Goal: Task Accomplishment & Management: Manage account settings

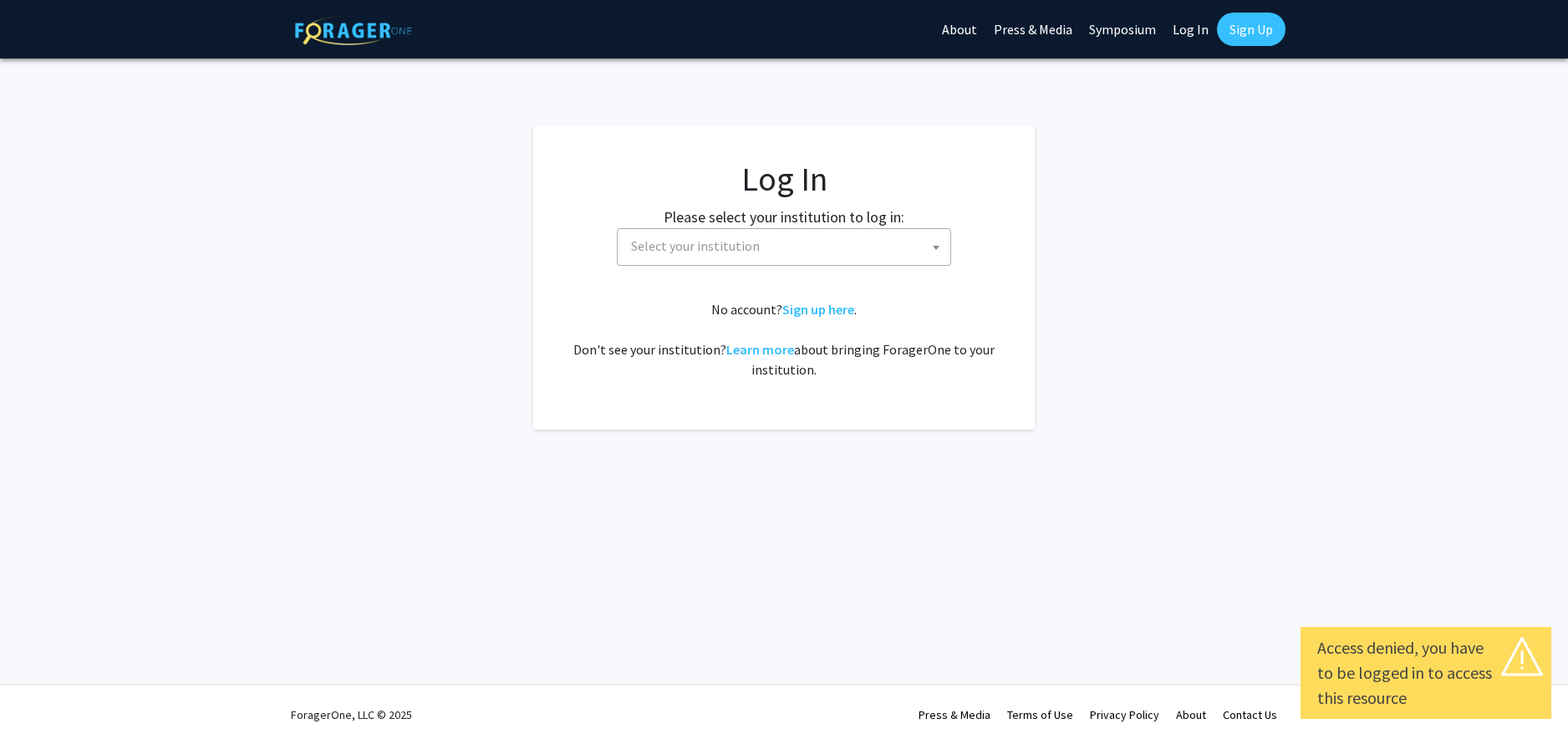
select select
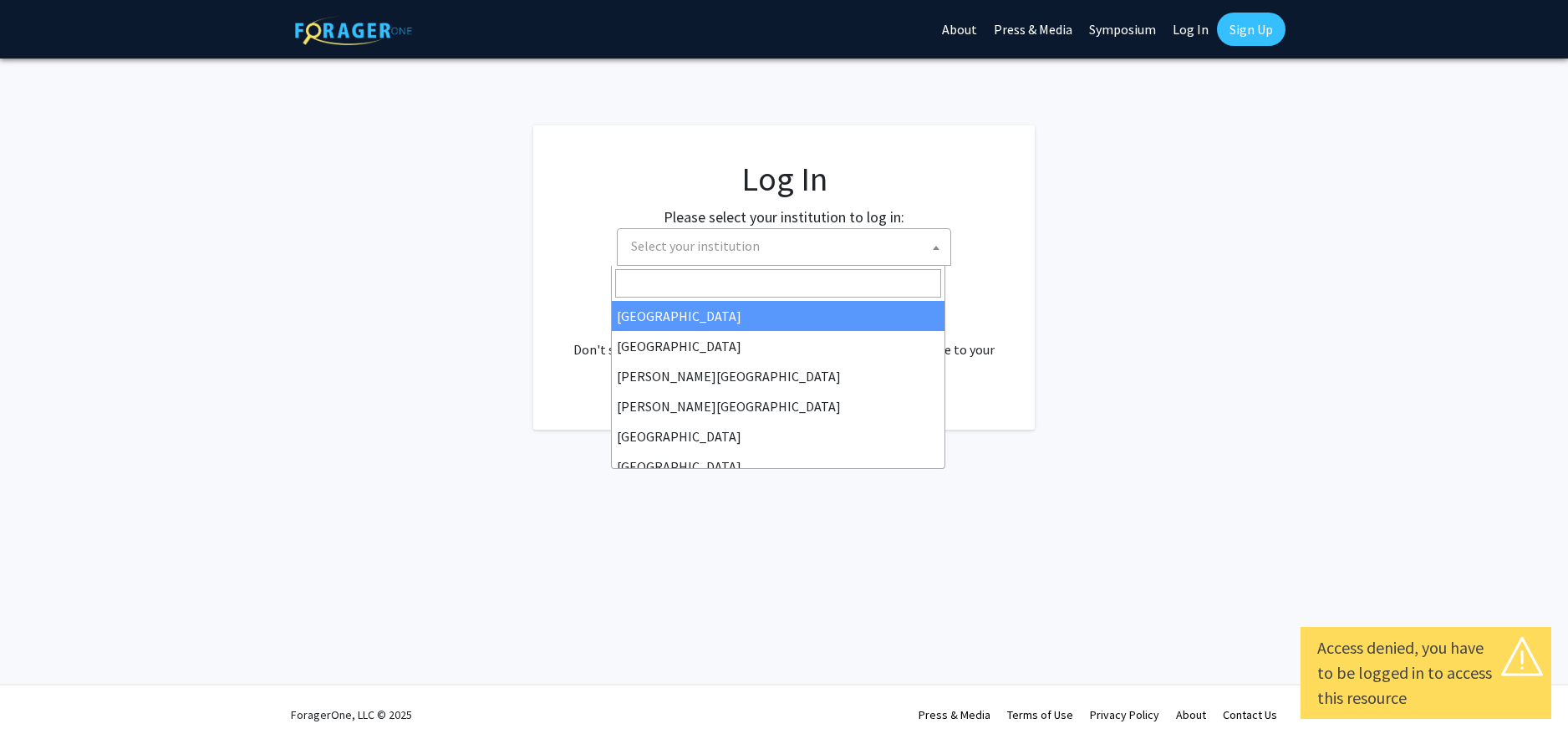
click at [776, 257] on span "Select your institution" at bounding box center [787, 246] width 326 height 34
click at [776, 253] on span "Select your institution" at bounding box center [787, 246] width 326 height 34
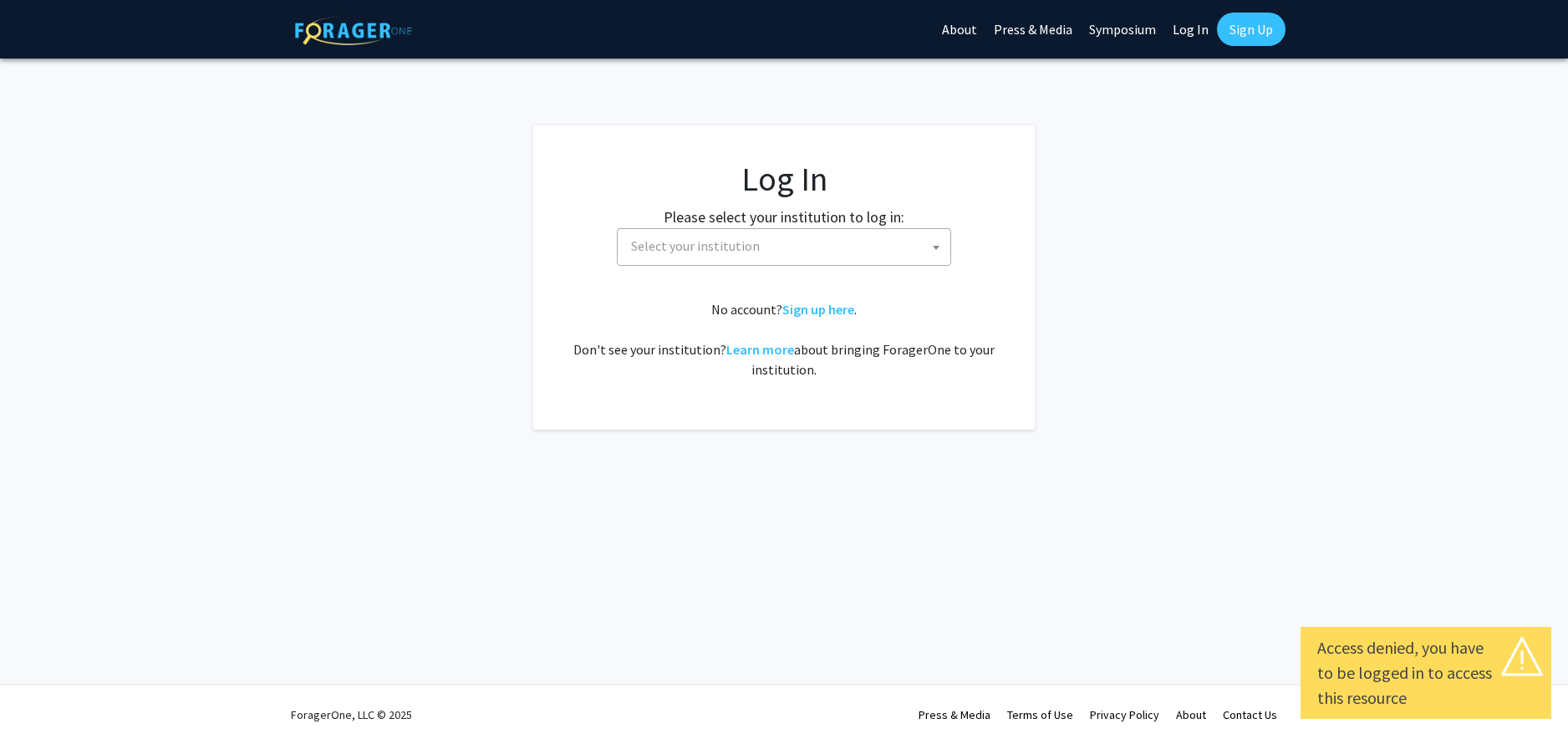
click at [776, 237] on span "Select your institution" at bounding box center [787, 246] width 326 height 34
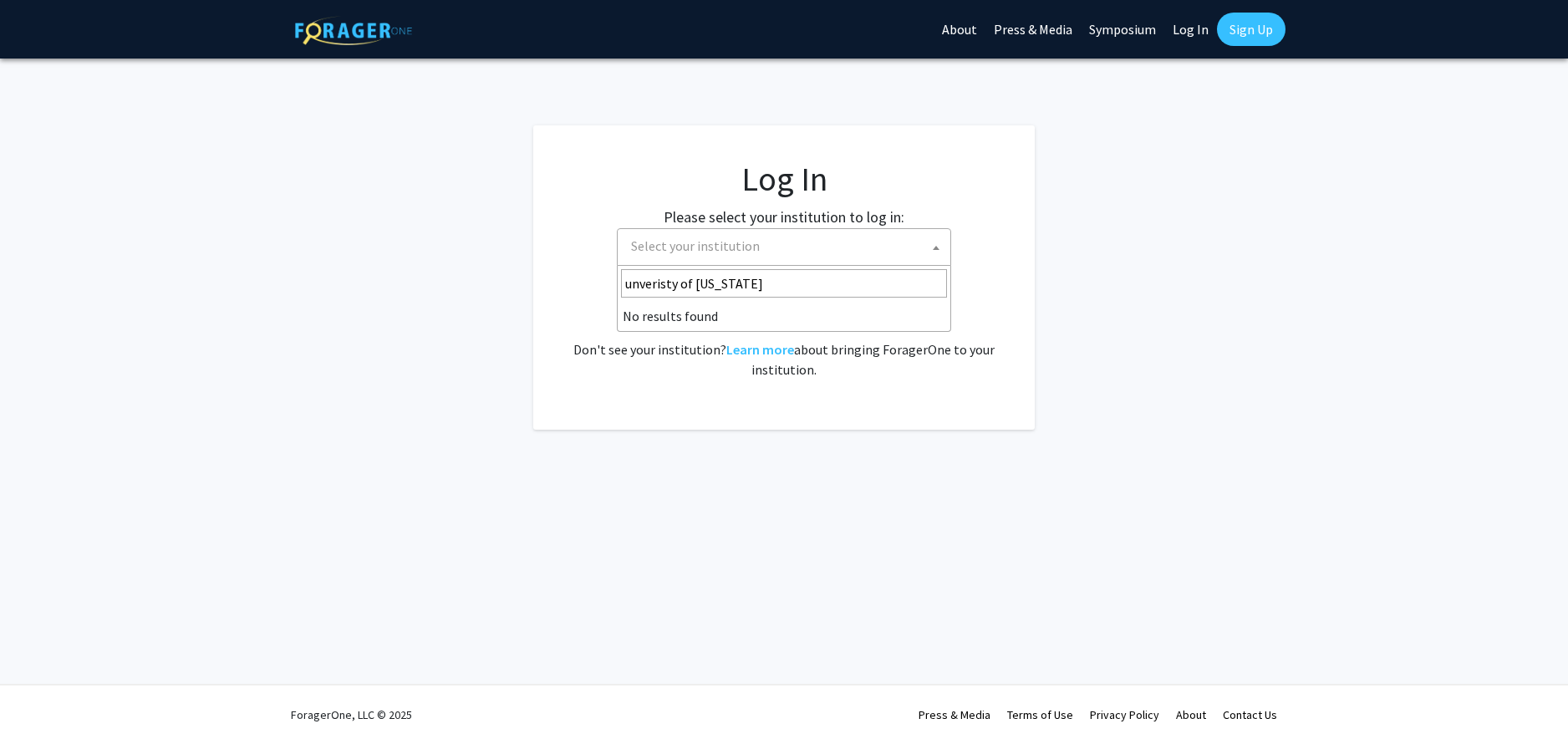
click at [679, 284] on input "unveristy of missouri" at bounding box center [784, 283] width 326 height 29
click at [800, 281] on input "unversity of missouri" at bounding box center [784, 283] width 326 height 29
click at [641, 282] on input "unversity of missouri" at bounding box center [784, 283] width 326 height 29
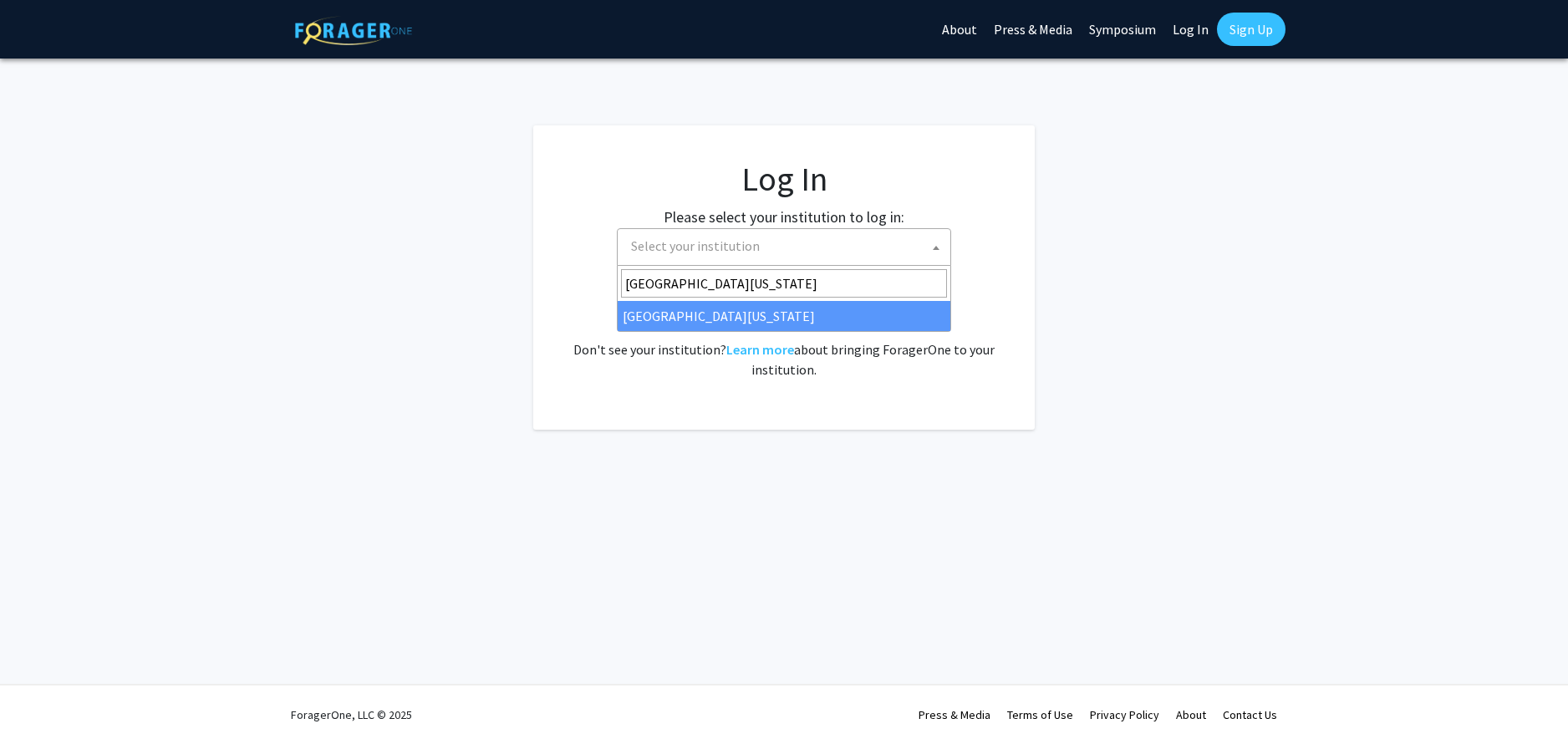
type input "university of missouri"
select select "33"
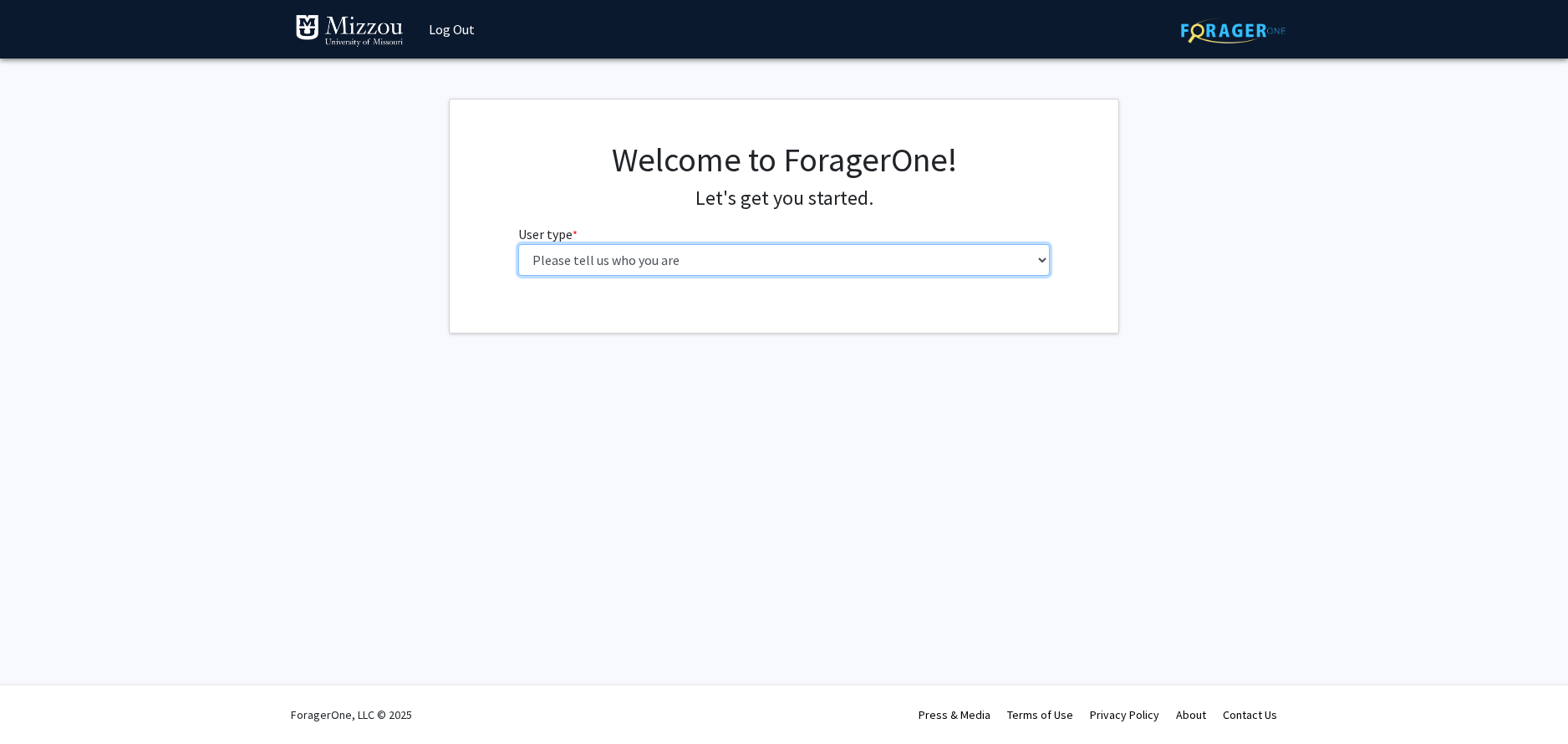
select select "5: faculty"
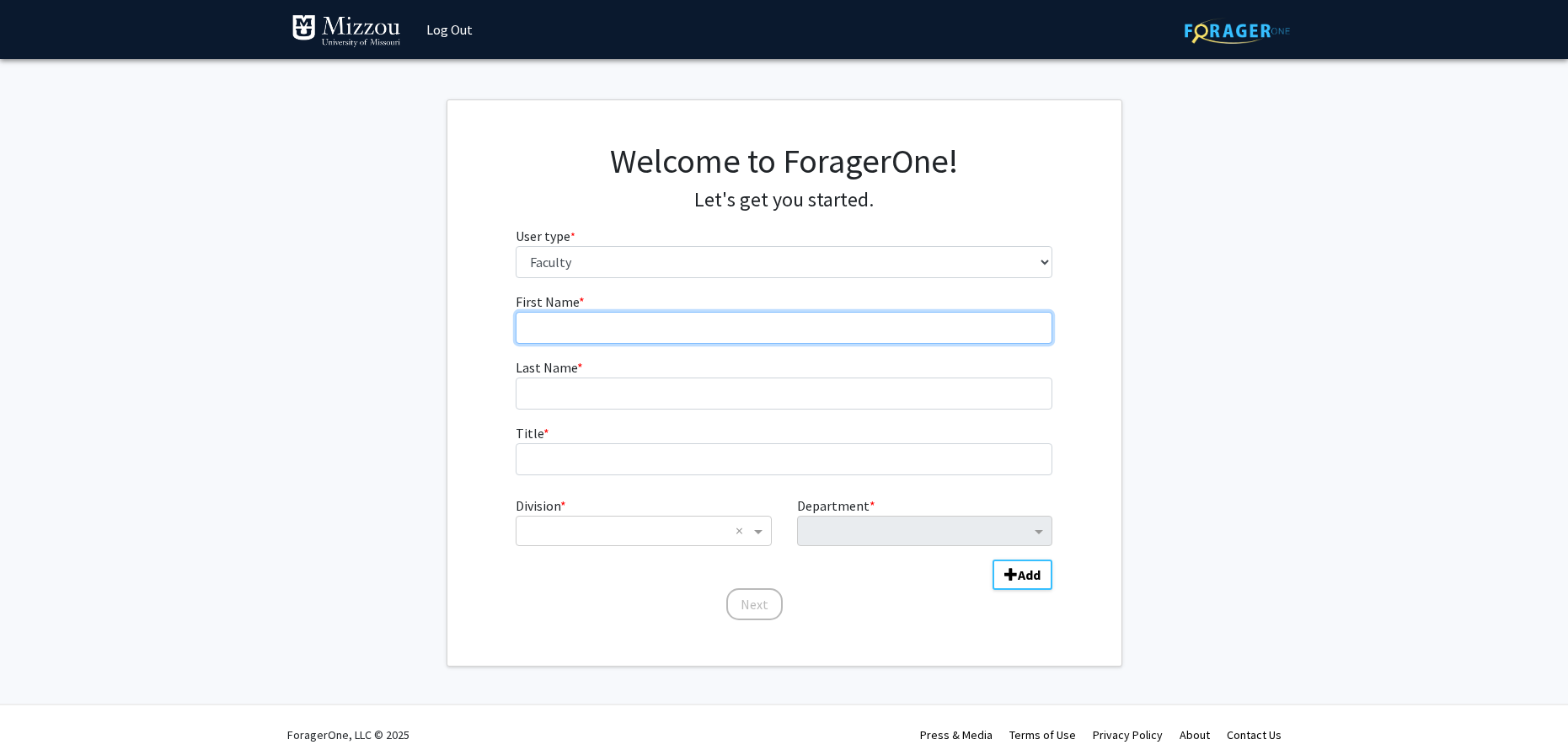
click at [666, 316] on input "First Name * required" at bounding box center [784, 327] width 537 height 32
type input "Haijing"
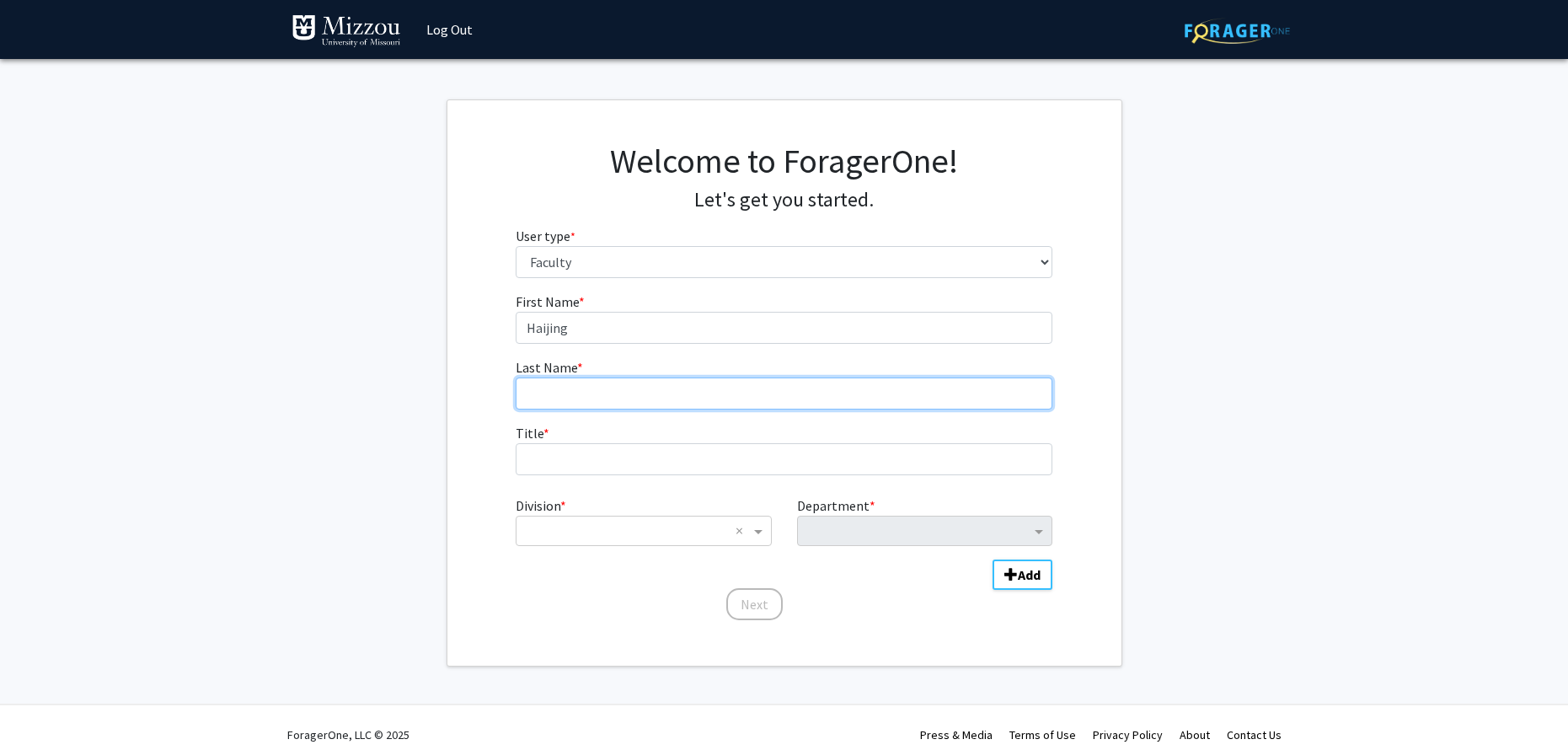
click at [686, 398] on input "Last Name * required" at bounding box center [784, 394] width 537 height 32
type input "Ma"
click at [399, 482] on fg-get-started "Welcome to ForagerOne! Let's get you started. User type * required Please tell …" at bounding box center [784, 383] width 1568 height 567
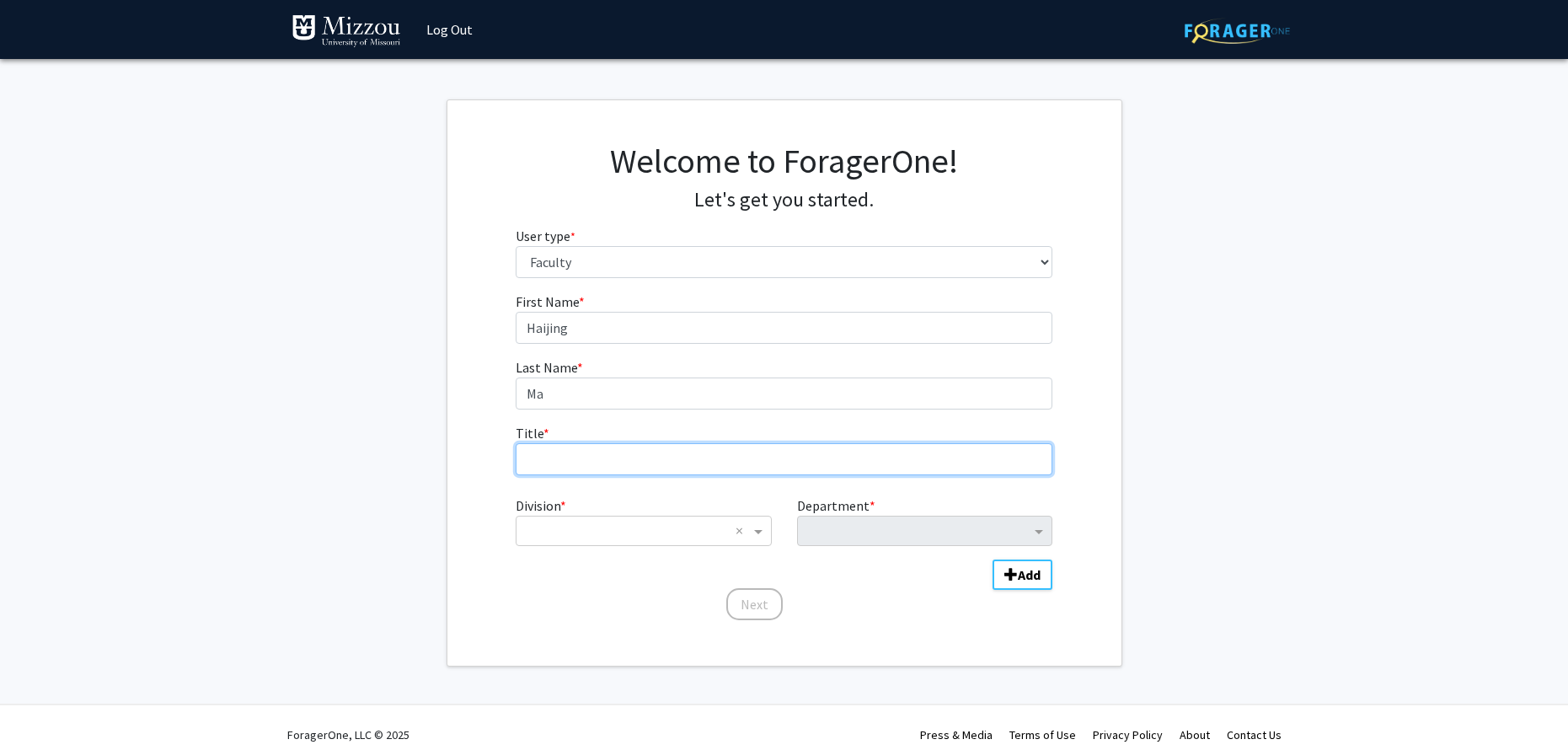
click at [594, 470] on input "Title * required" at bounding box center [784, 459] width 537 height 32
type input "Assistant Professor"
click at [594, 525] on input "Division" at bounding box center [626, 531] width 203 height 21
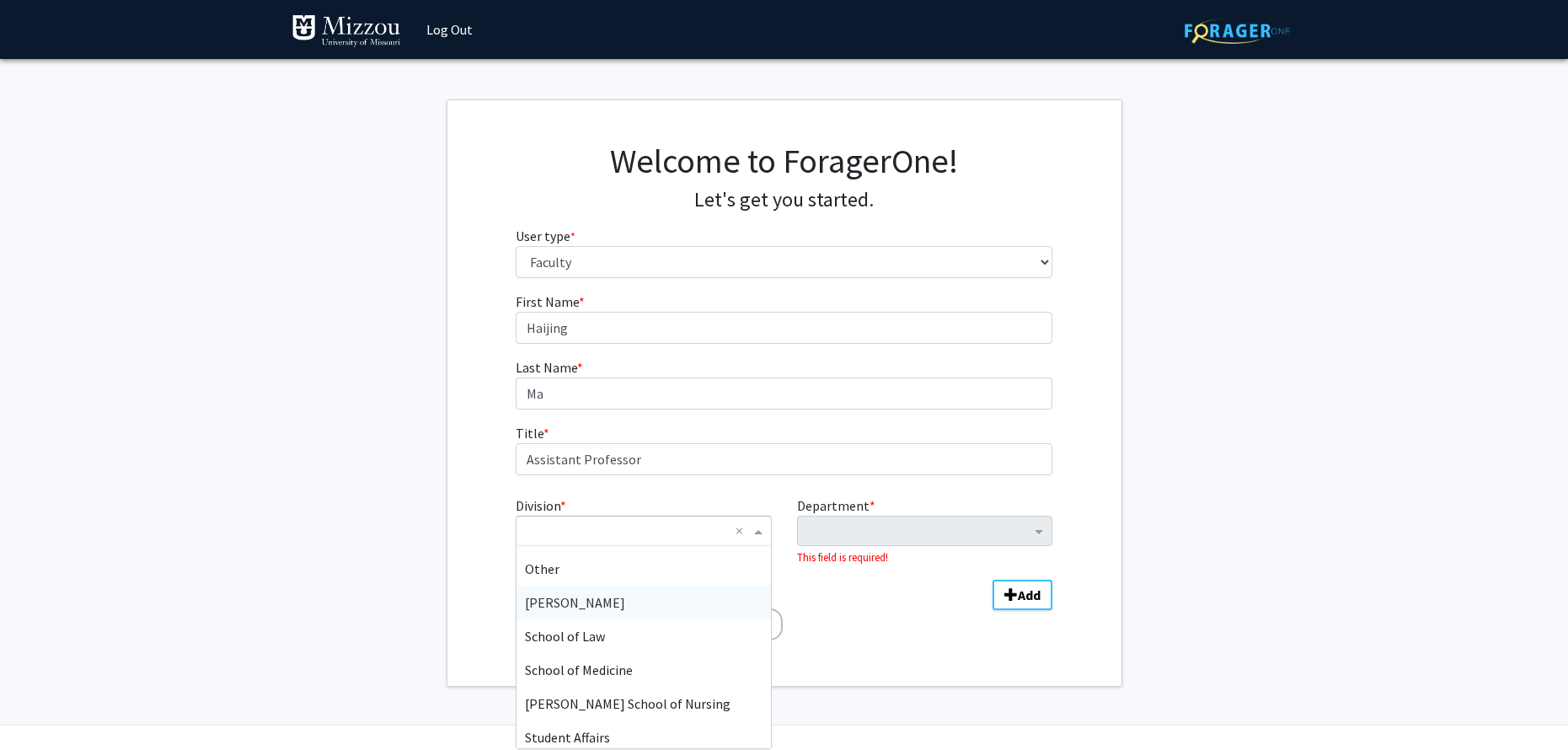
scroll to position [609, 0]
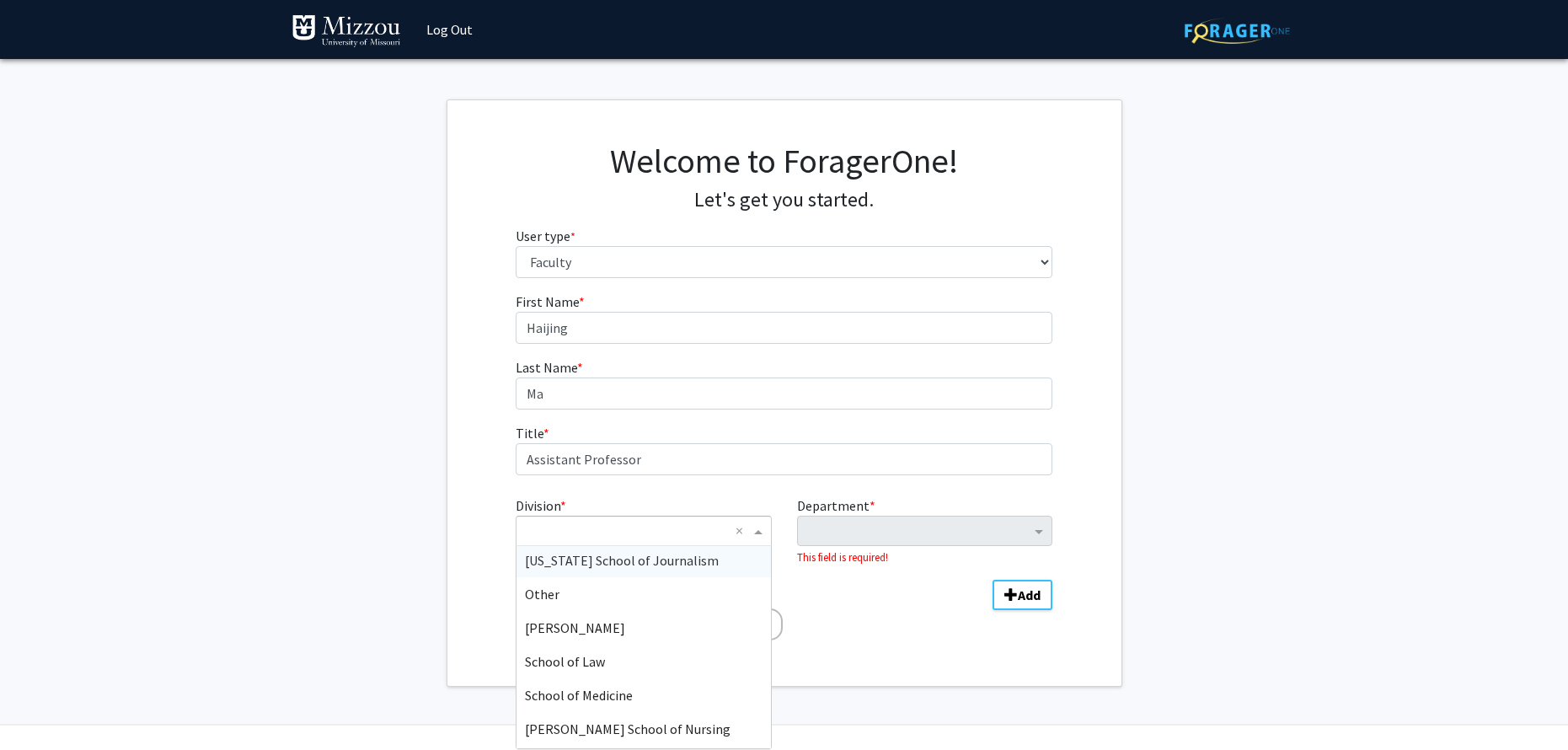
click at [681, 567] on span "[US_STATE] School of Journalism" at bounding box center [622, 561] width 194 height 17
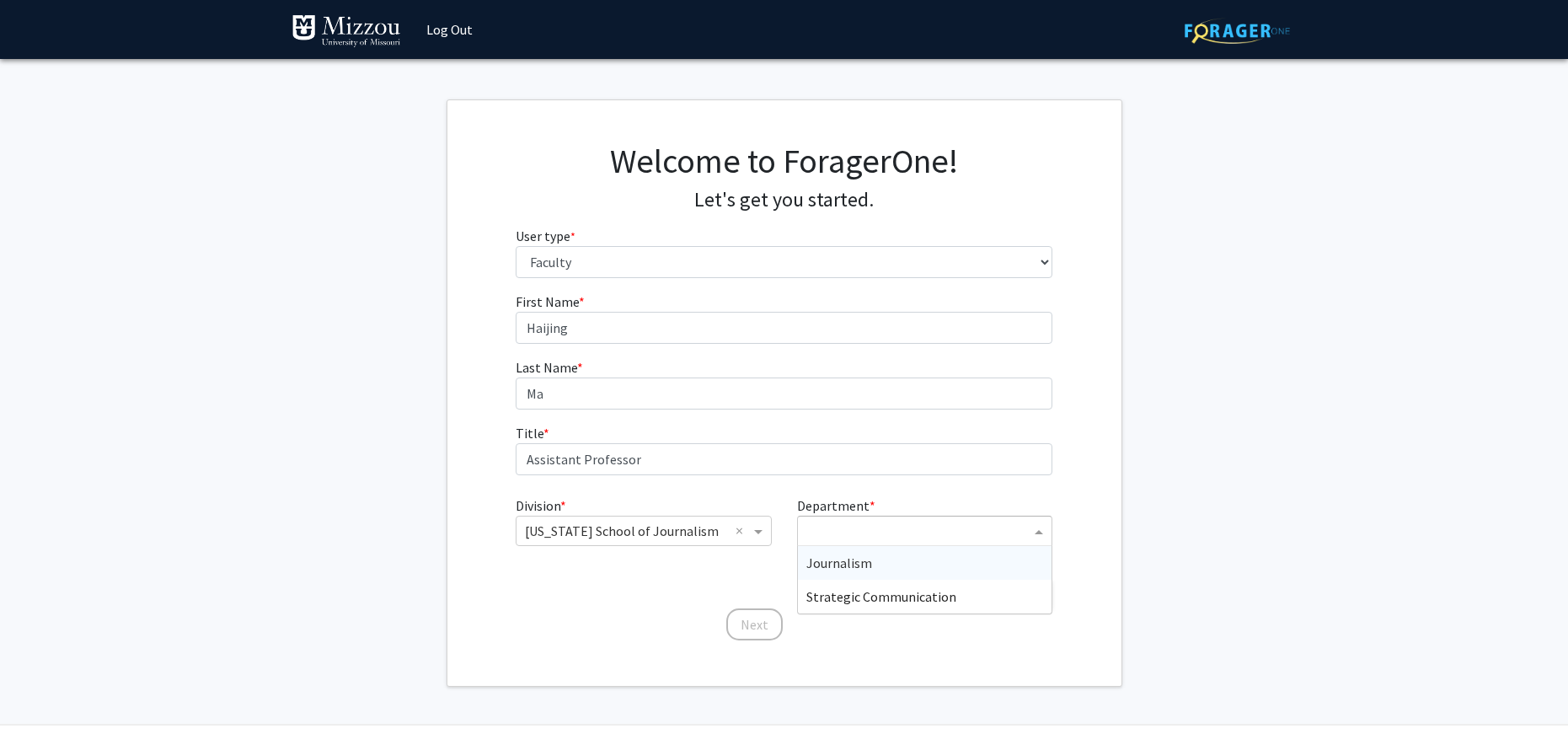
click at [894, 523] on input "Department" at bounding box center [918, 532] width 224 height 21
click at [886, 589] on span "Strategic Communication" at bounding box center [881, 597] width 150 height 17
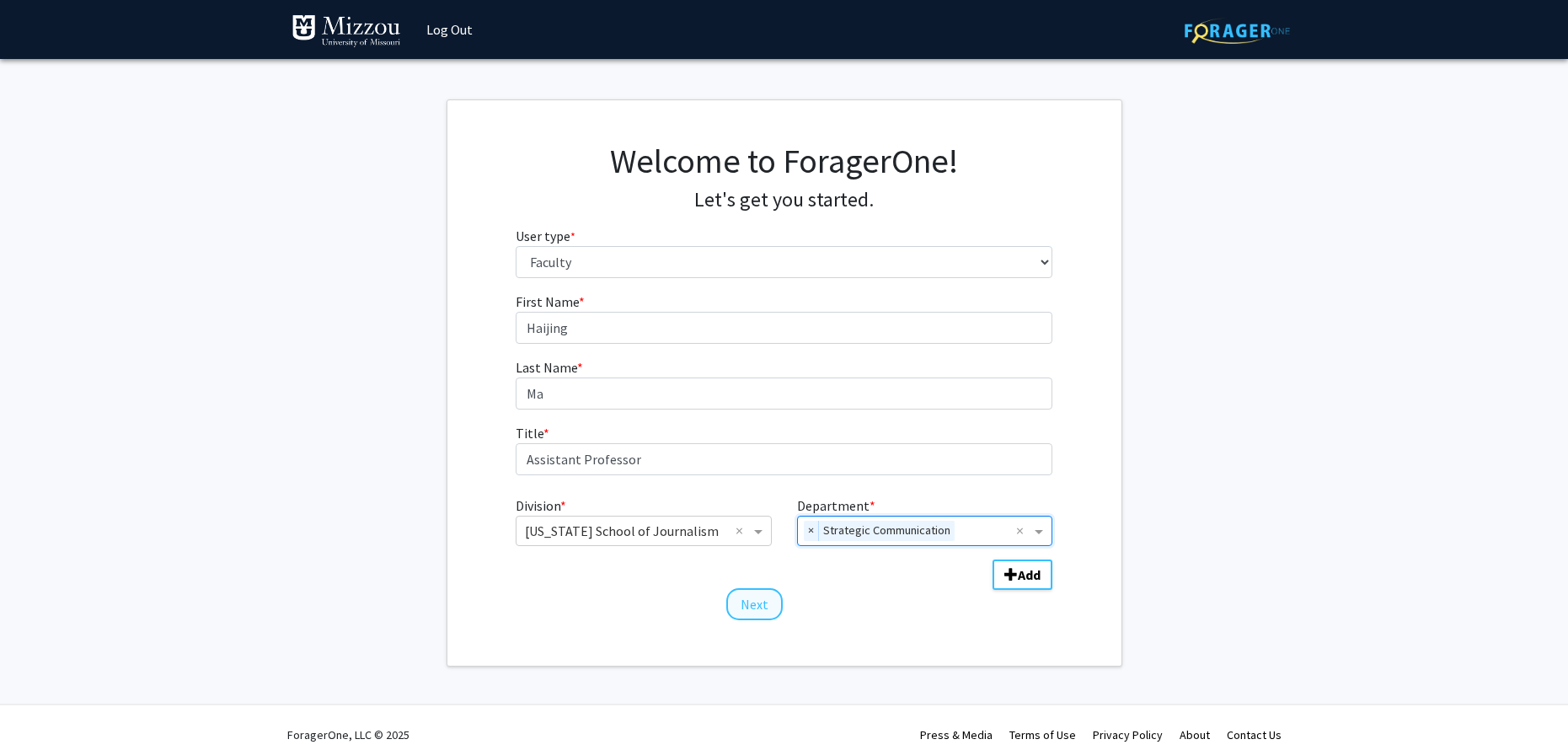
click at [761, 607] on button "Next" at bounding box center [754, 604] width 57 height 32
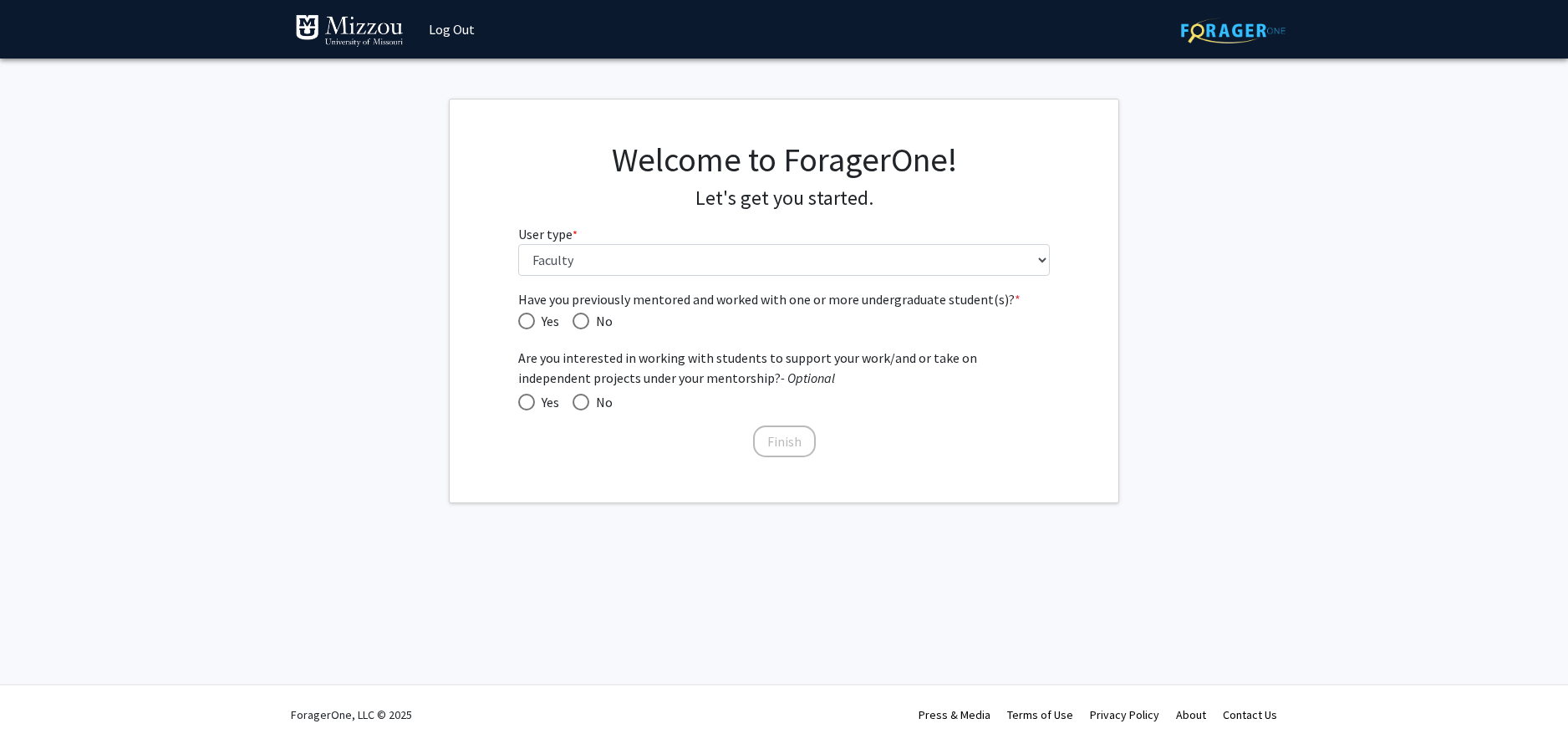
click at [579, 324] on span "Have you previously mentored and worked with one or more undergraduate student(…" at bounding box center [581, 321] width 17 height 17
click at [579, 324] on input "No" at bounding box center [581, 321] width 17 height 17
radio input "true"
click at [537, 406] on span "Yes" at bounding box center [547, 403] width 24 height 20
click at [535, 406] on input "Yes" at bounding box center [526, 403] width 17 height 17
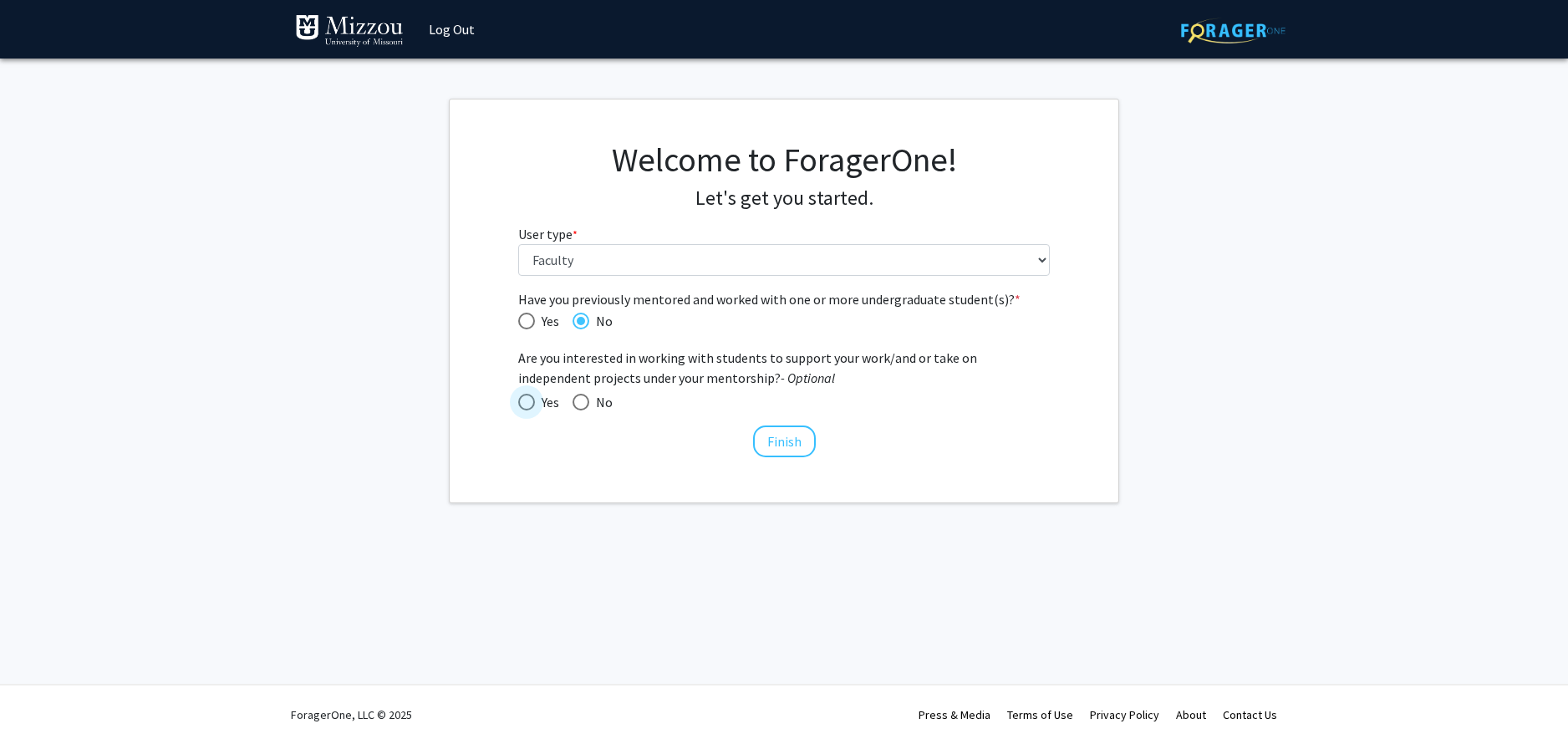
radio input "true"
click at [791, 441] on button "Finish" at bounding box center [784, 441] width 63 height 31
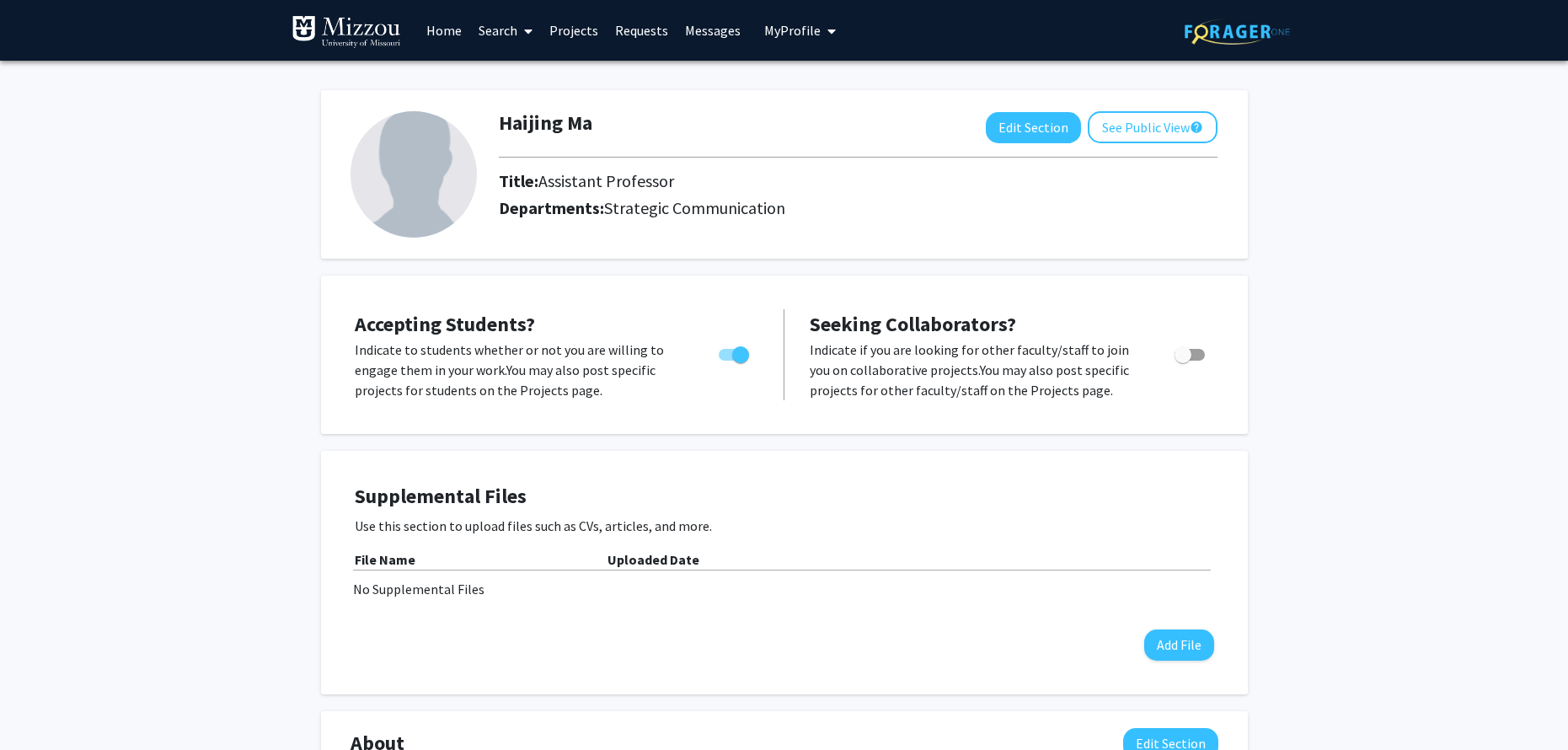
click at [1187, 354] on span "Toggle" at bounding box center [1183, 354] width 17 height 17
click at [1183, 361] on input "Toggle" at bounding box center [1182, 361] width 1 height 1
checkbox input "true"
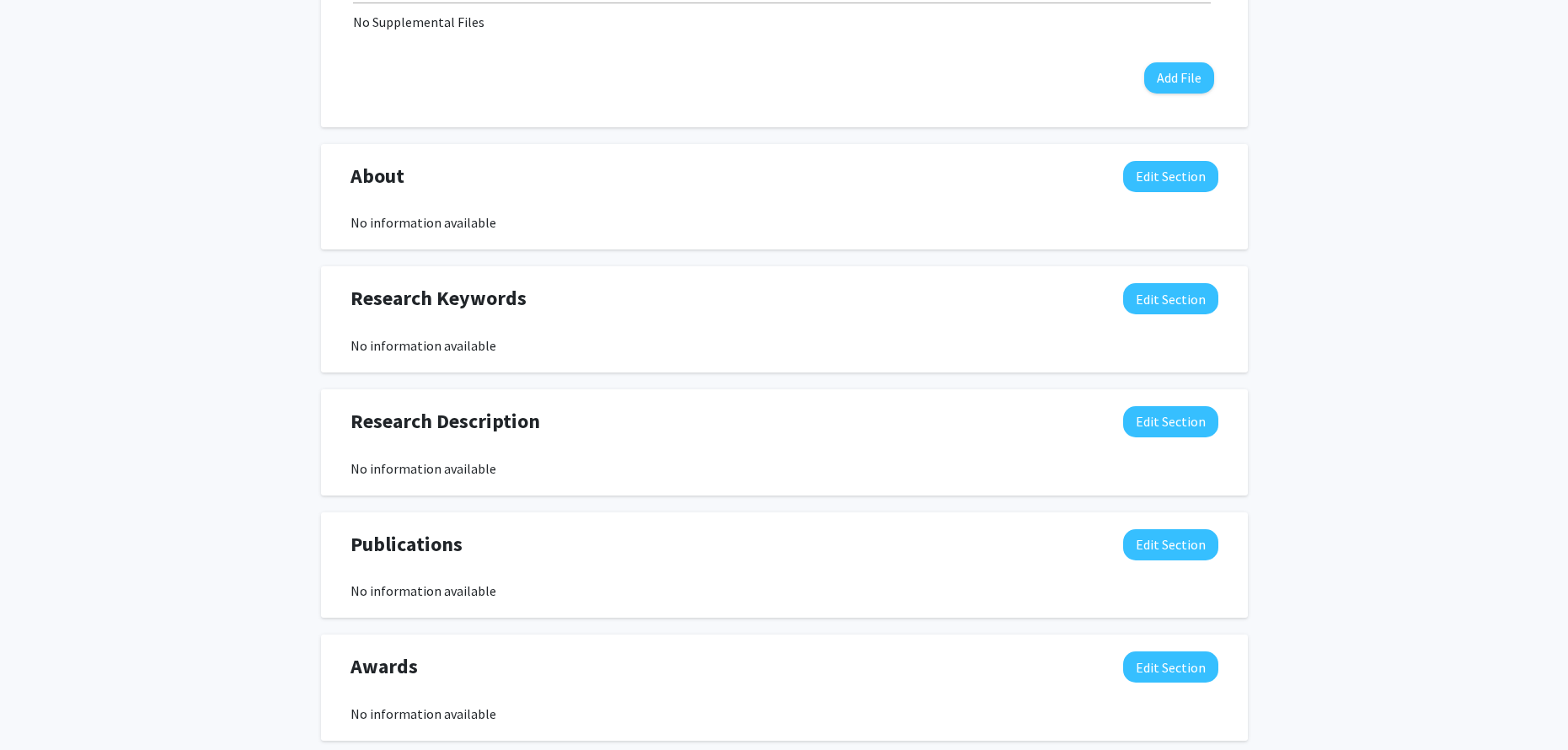
scroll to position [665, 0]
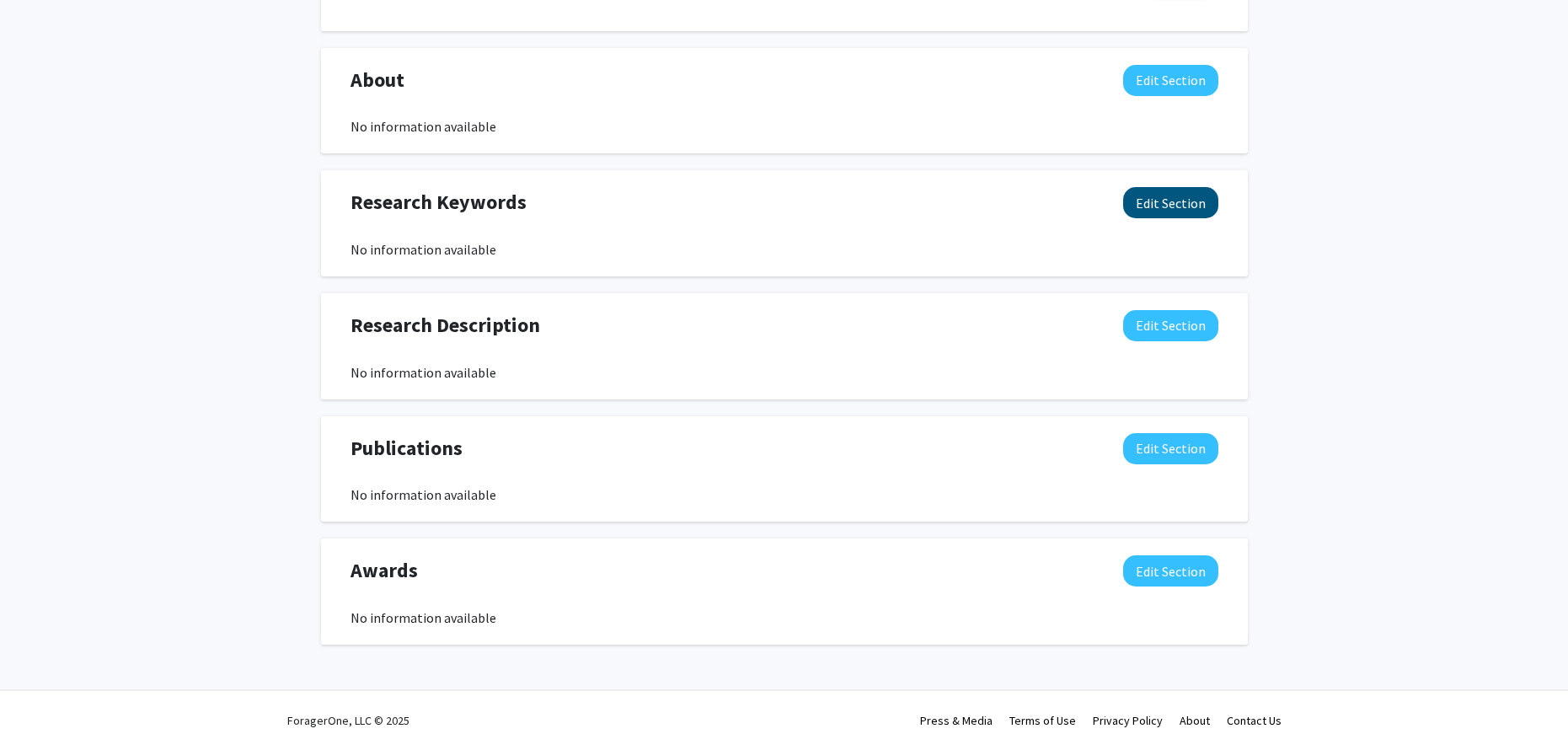
click at [1178, 212] on button "Edit Section" at bounding box center [1171, 202] width 95 height 31
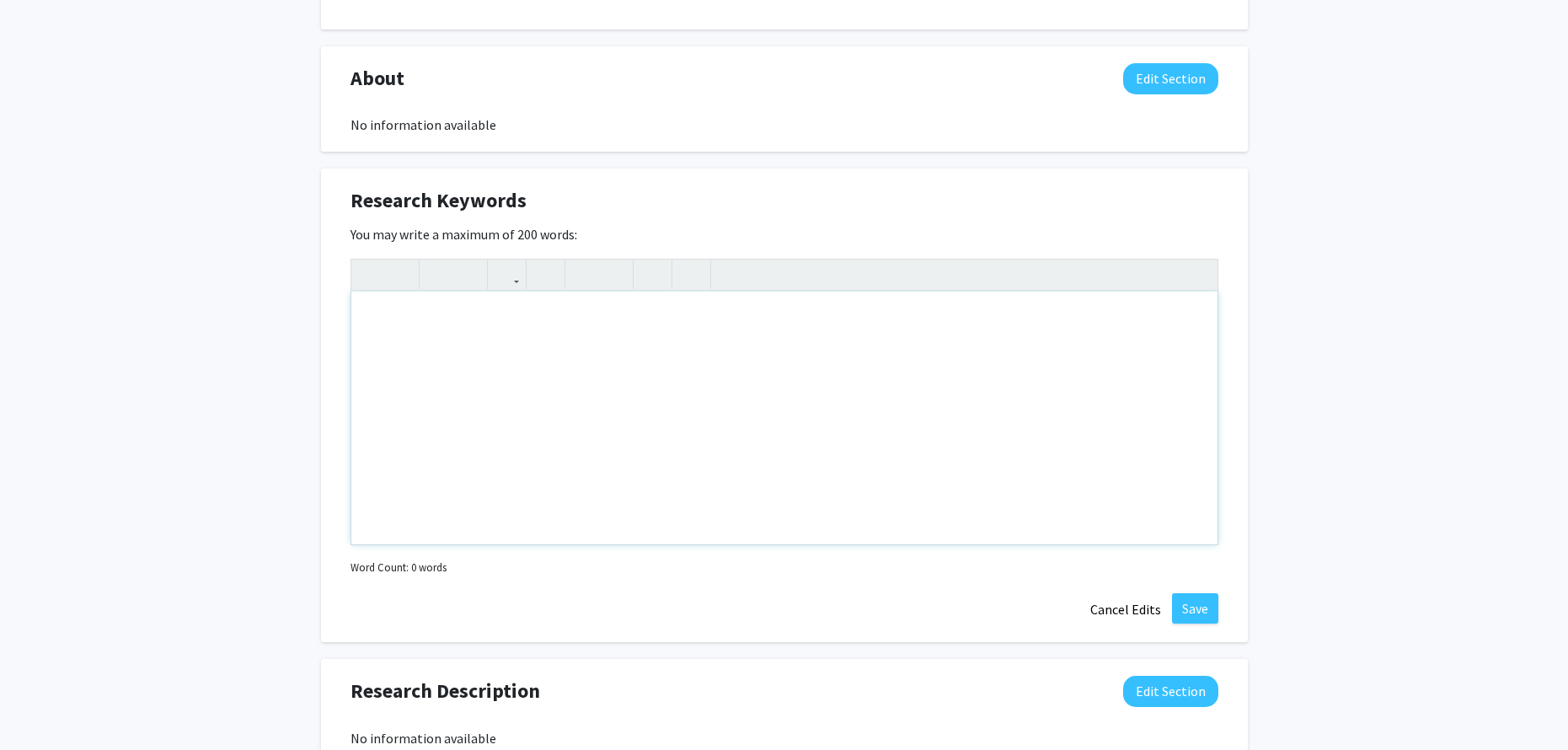
click at [468, 339] on div "Note to users with screen readers: Please deactivate our accessibility plugin f…" at bounding box center [784, 418] width 866 height 253
type textarea "t"
click at [701, 323] on div "Health and science communication, persuasive messaging, advertising, beliefs, a…" at bounding box center [784, 418] width 866 height 253
type textarea "Health and science communication, persuasive messaging, tobacco and addiction, …"
click at [1193, 605] on button "Save" at bounding box center [1195, 608] width 47 height 31
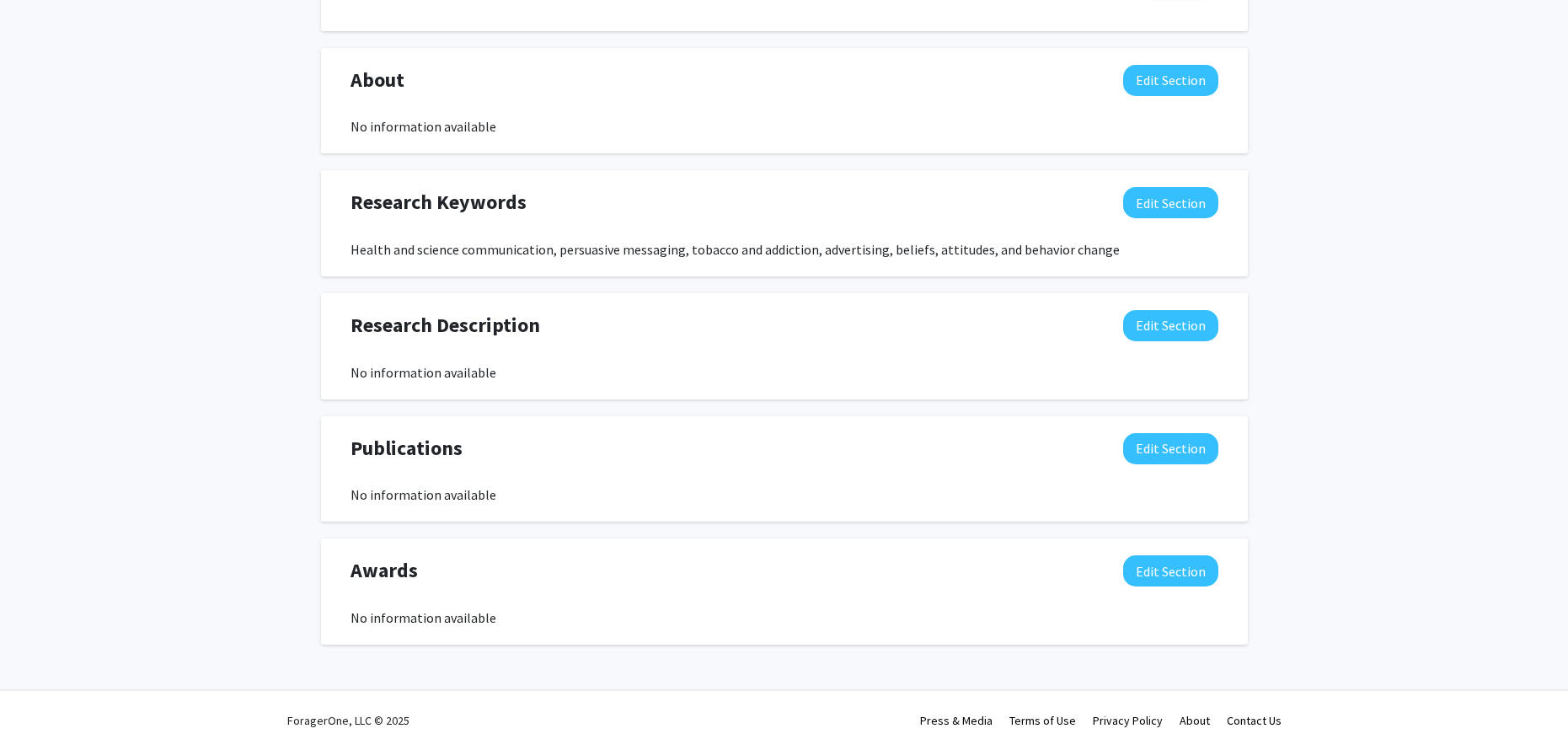
click at [1163, 326] on button "Edit Section" at bounding box center [1171, 326] width 95 height 31
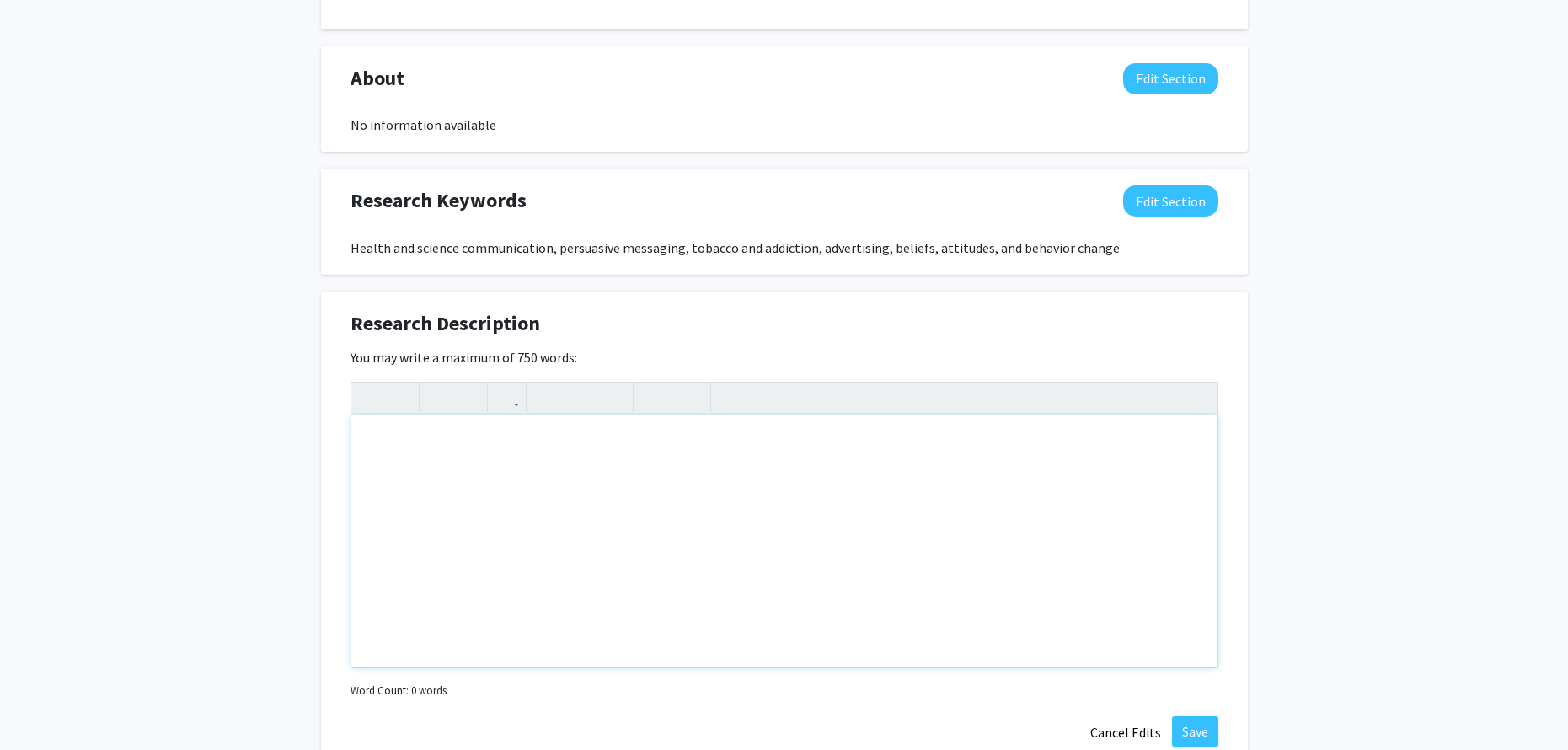
click at [498, 447] on div "Note to users with screen readers: Please deactivate our accessibility plugin f…" at bounding box center [784, 541] width 866 height 253
paste div "Note to users with screen readers: Please deactivate our accessibility plugin f…"
type textarea "<p>[PERSON_NAME]’s research focuses on science, risk, and health communication,…"
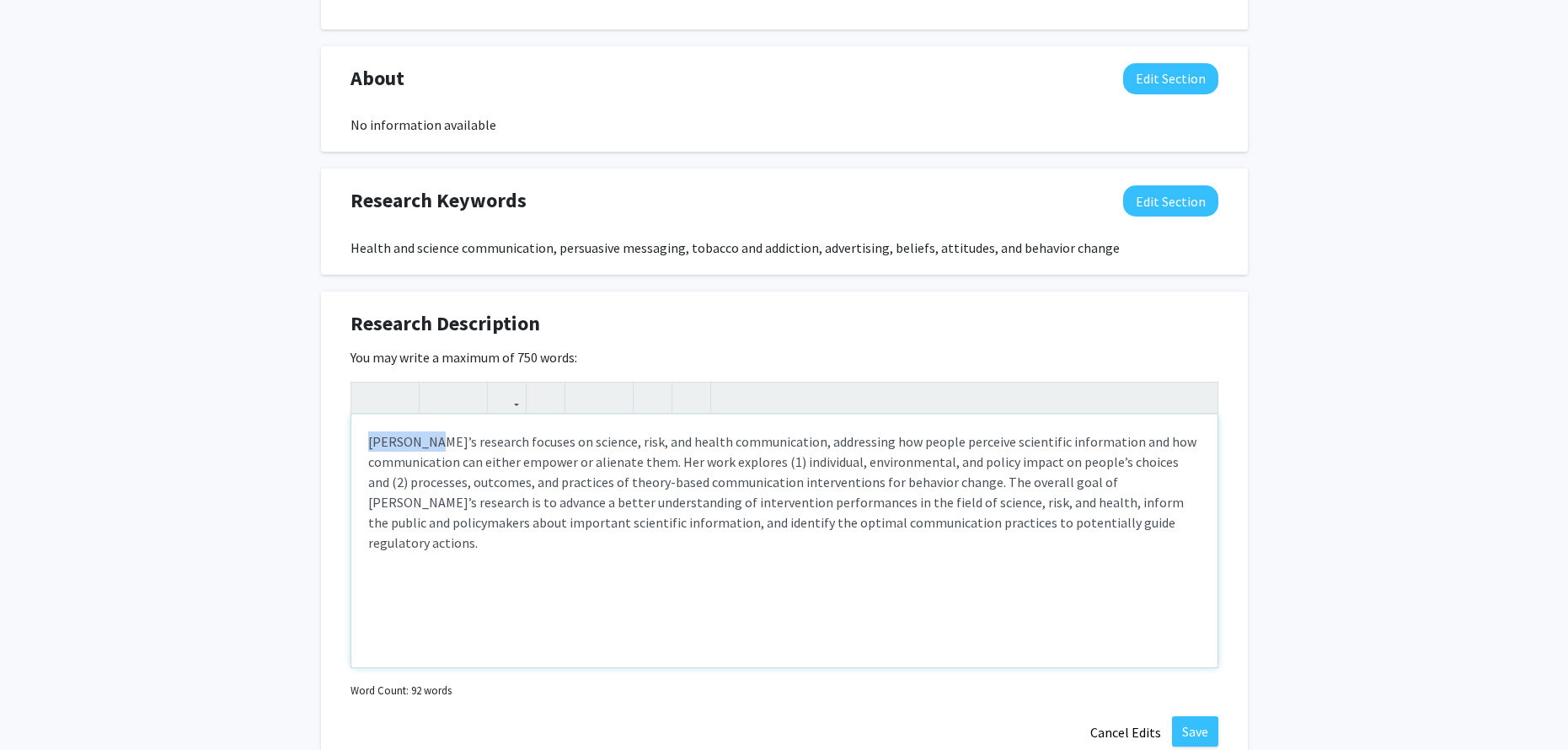
drag, startPoint x: 418, startPoint y: 445, endPoint x: 266, endPoint y: 444, distance: 152.0
click at [266, 444] on div "Haijing Ma Edit Section See Public View help Title: Assistant Professor Departm…" at bounding box center [784, 230] width 1568 height 1670
type textarea "<p>My research focuses on science, risk, and health communication, addressing h…"
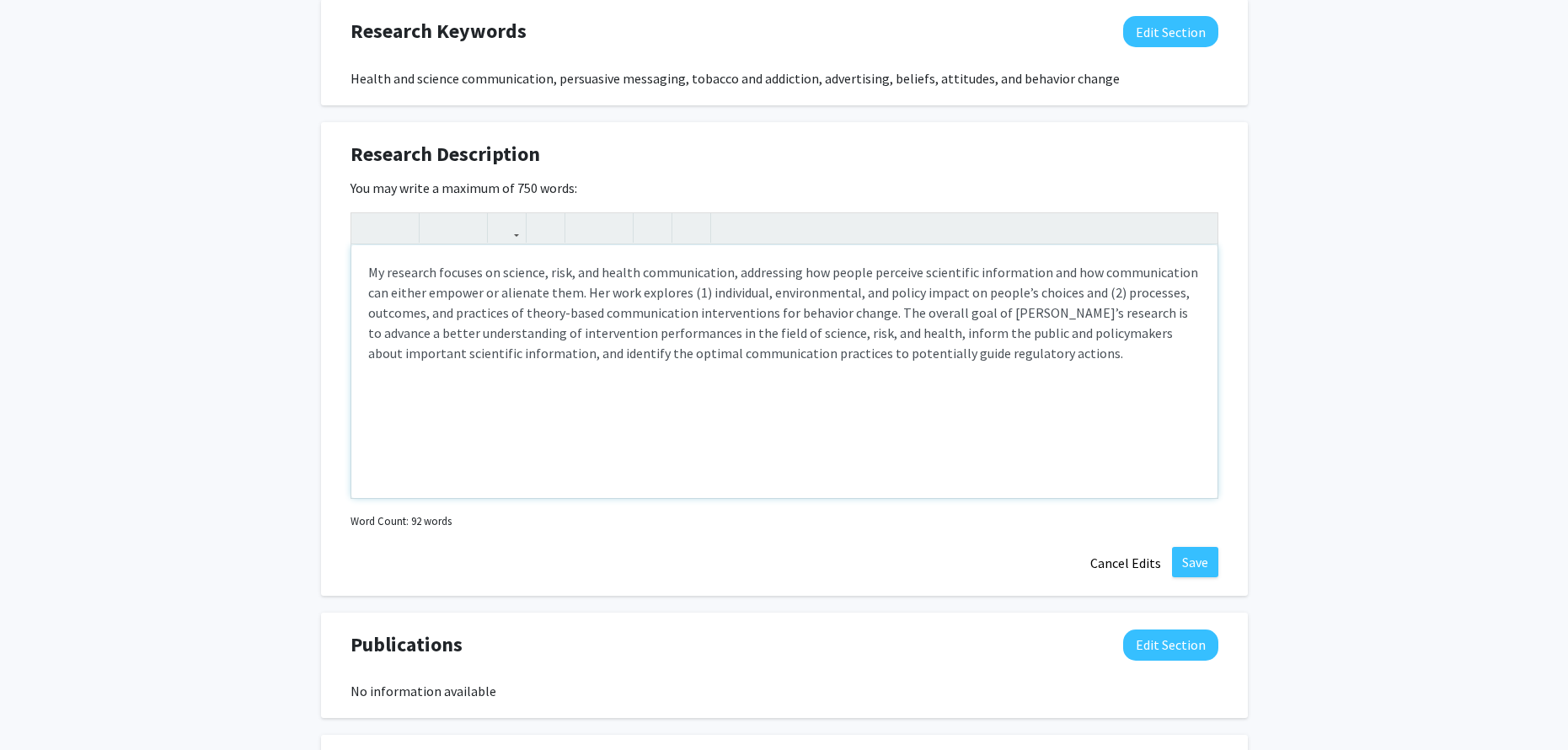
scroll to position [988, 0]
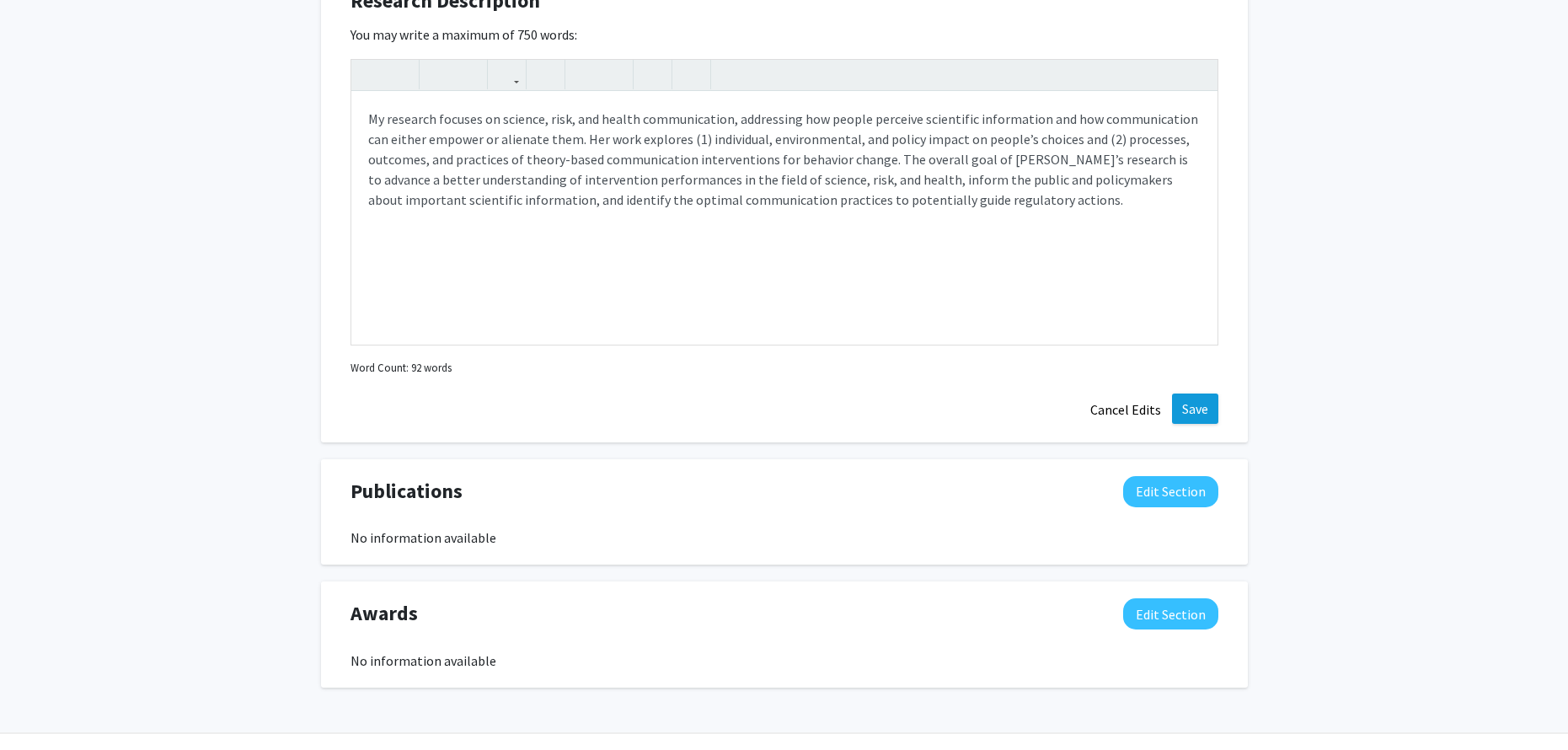
click at [1198, 413] on button "Save" at bounding box center [1195, 409] width 47 height 31
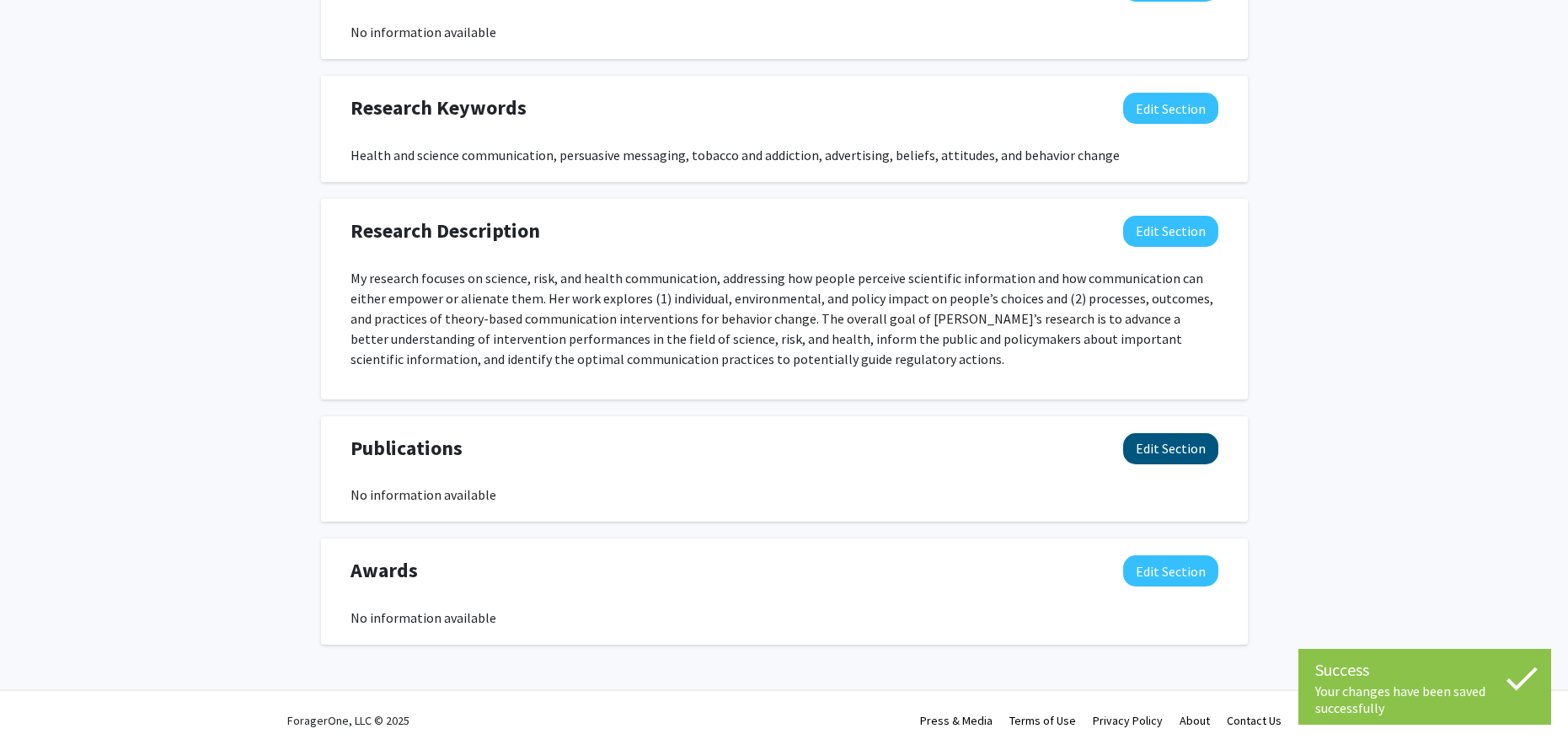
click at [1162, 453] on button "Edit Section" at bounding box center [1171, 448] width 95 height 31
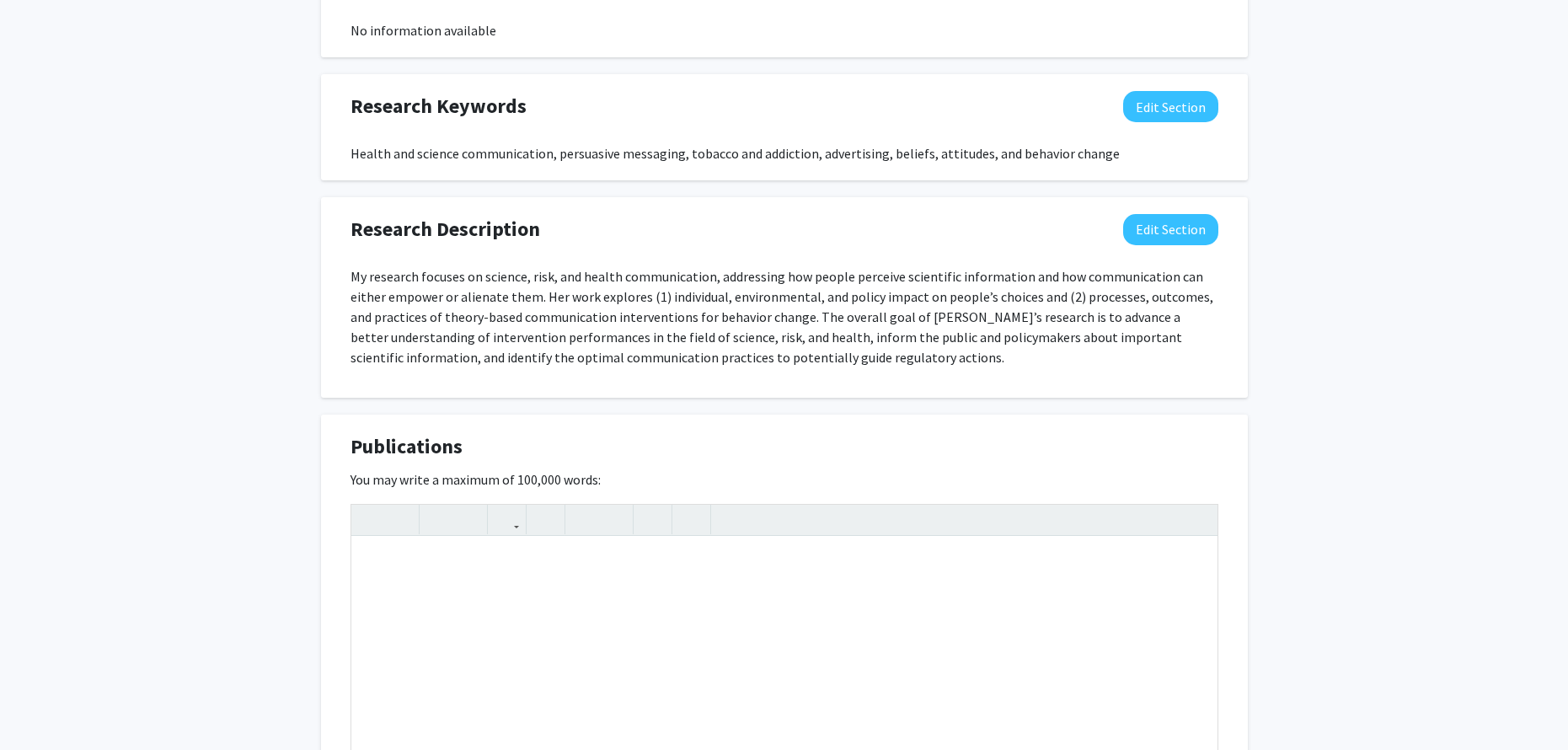
scroll to position [833, 0]
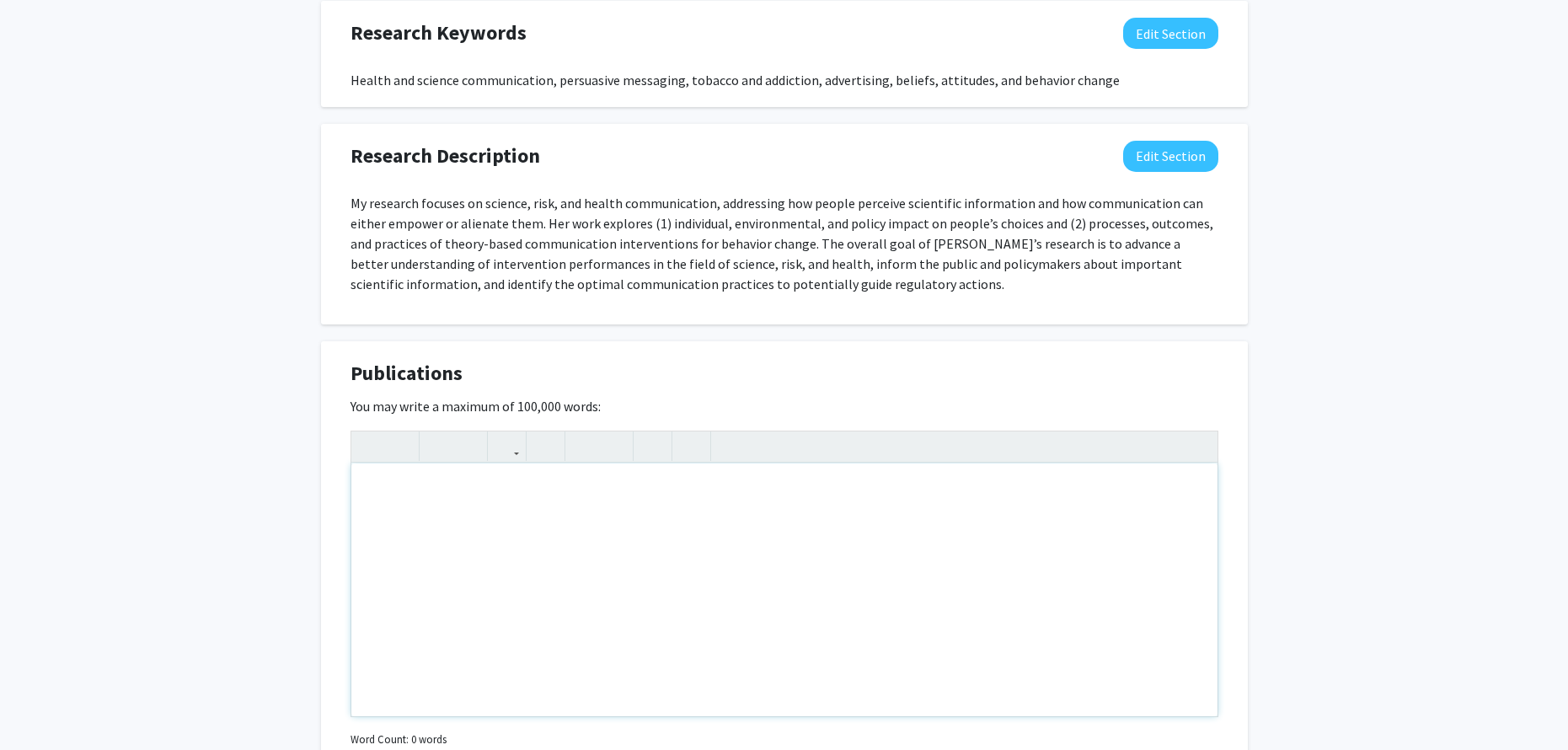
click at [470, 512] on div "Note to users with screen readers: Please deactivate our accessibility plugin f…" at bounding box center [784, 590] width 866 height 253
type textarea "<p>Please find my publications on my Google scholar page: [URL][DOMAIN_NAME]</p>"
click at [172, 479] on div "Haijing Ma Edit Section See Public View help Title: Assistant Professor Departm…" at bounding box center [784, 109] width 1568 height 1764
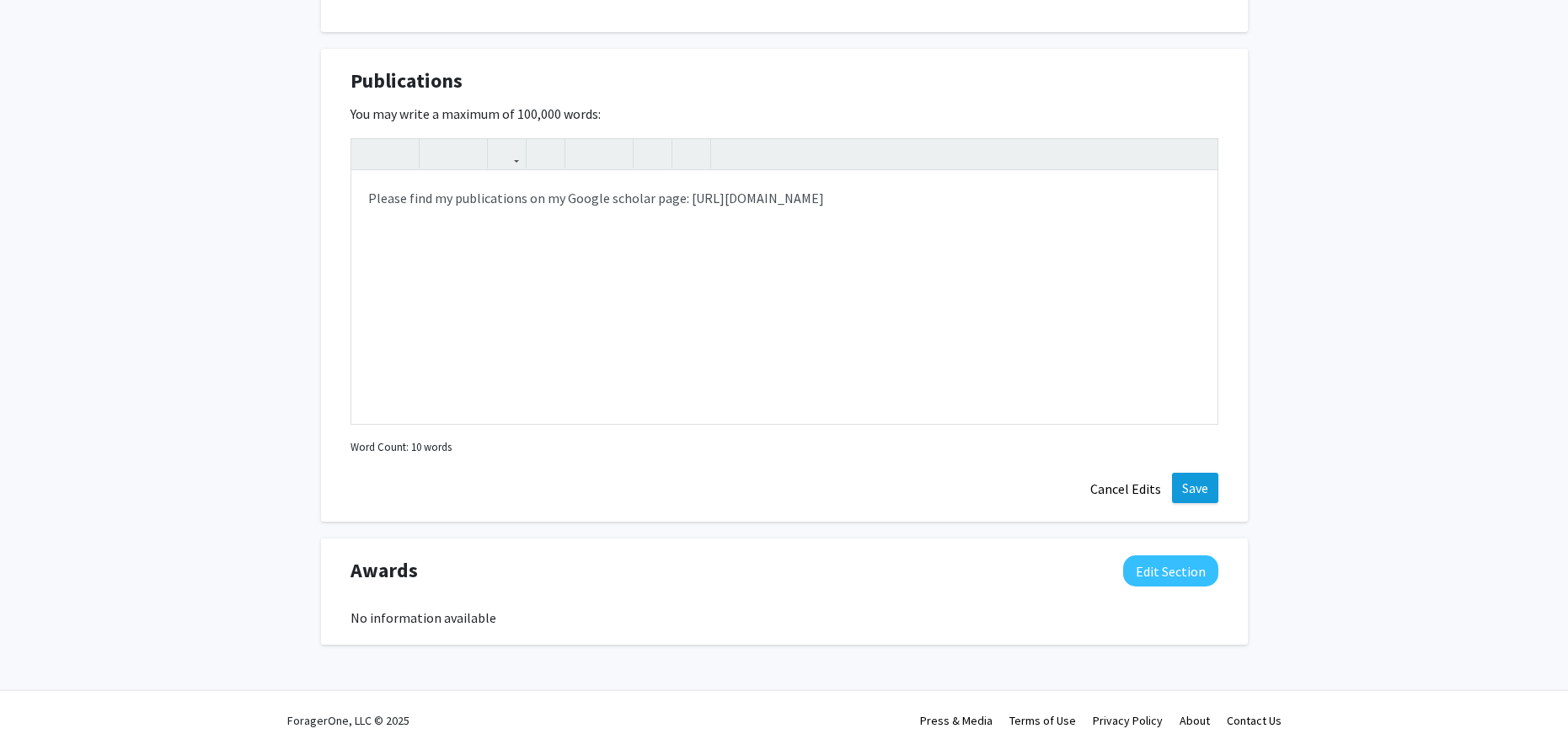
click at [1202, 488] on button "Save" at bounding box center [1195, 488] width 47 height 31
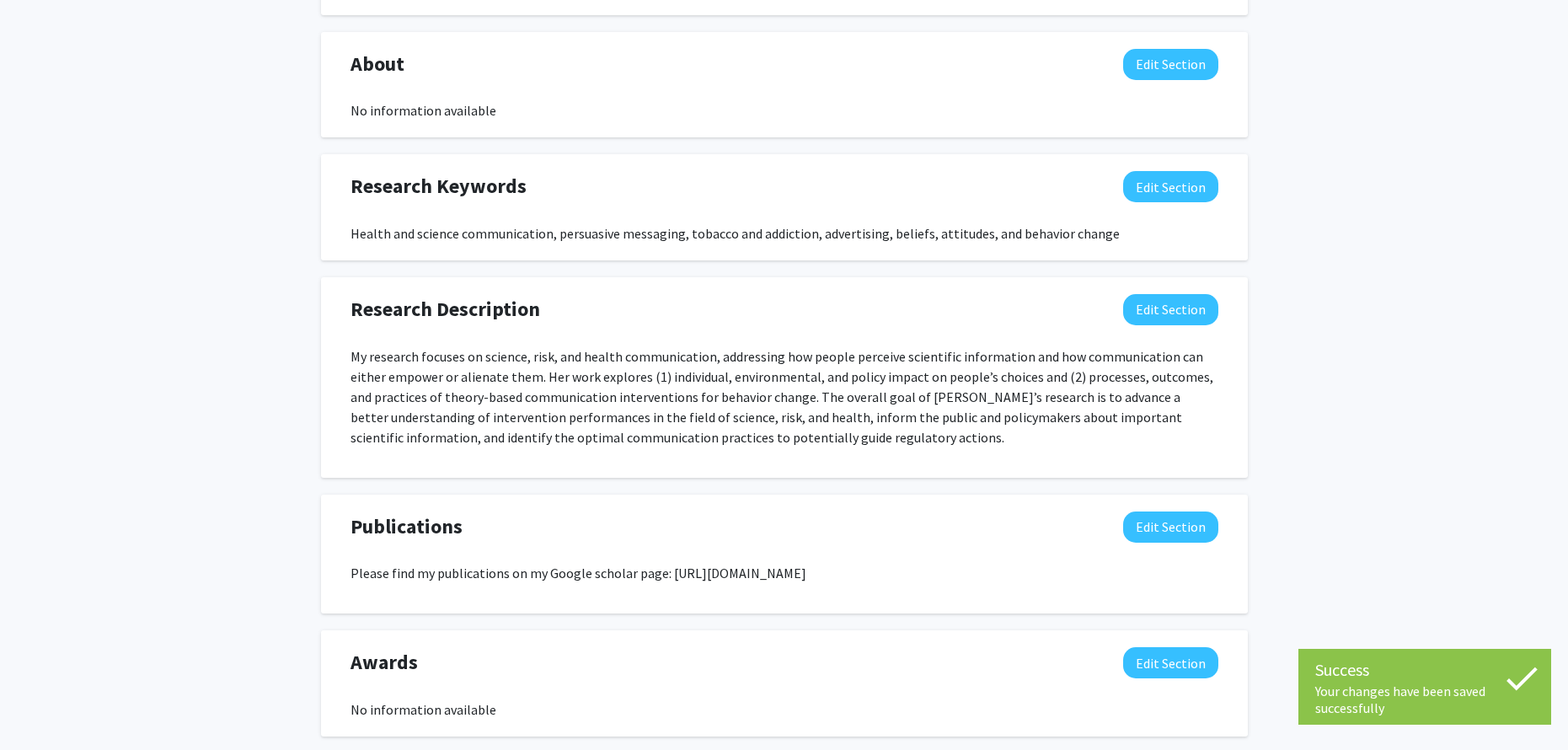
scroll to position [660, 0]
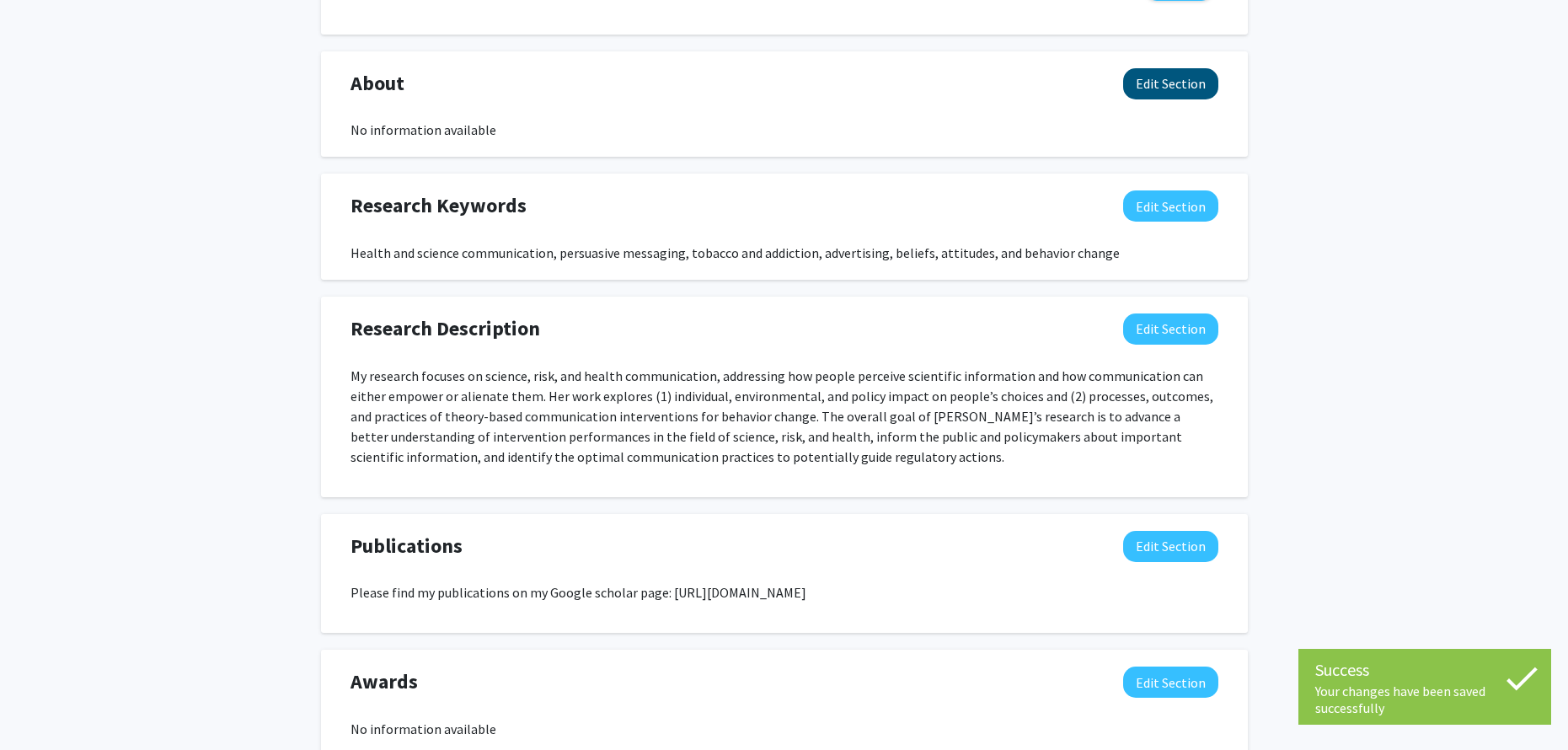
click at [1156, 82] on button "Edit Section" at bounding box center [1171, 83] width 95 height 31
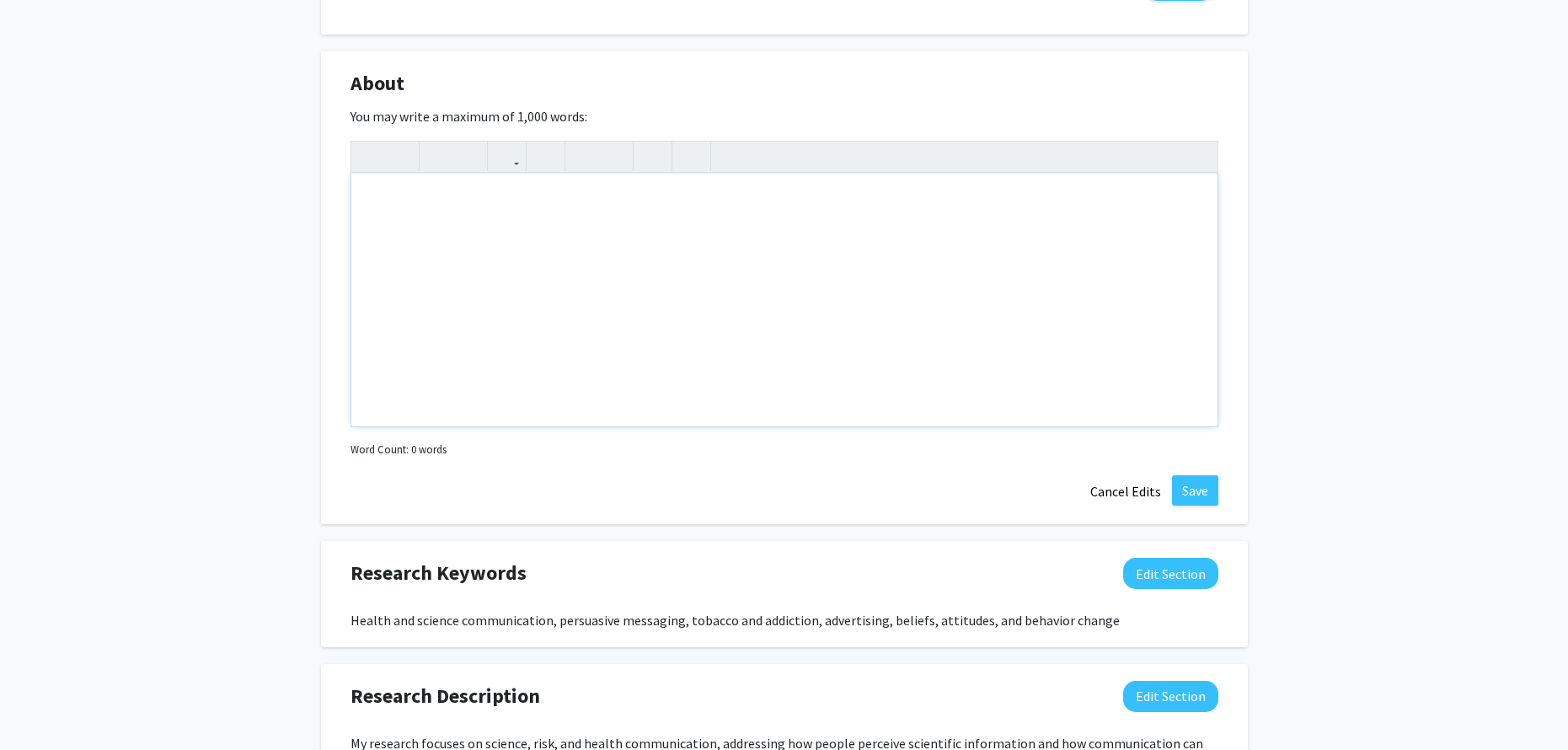
scroll to position [620, 0]
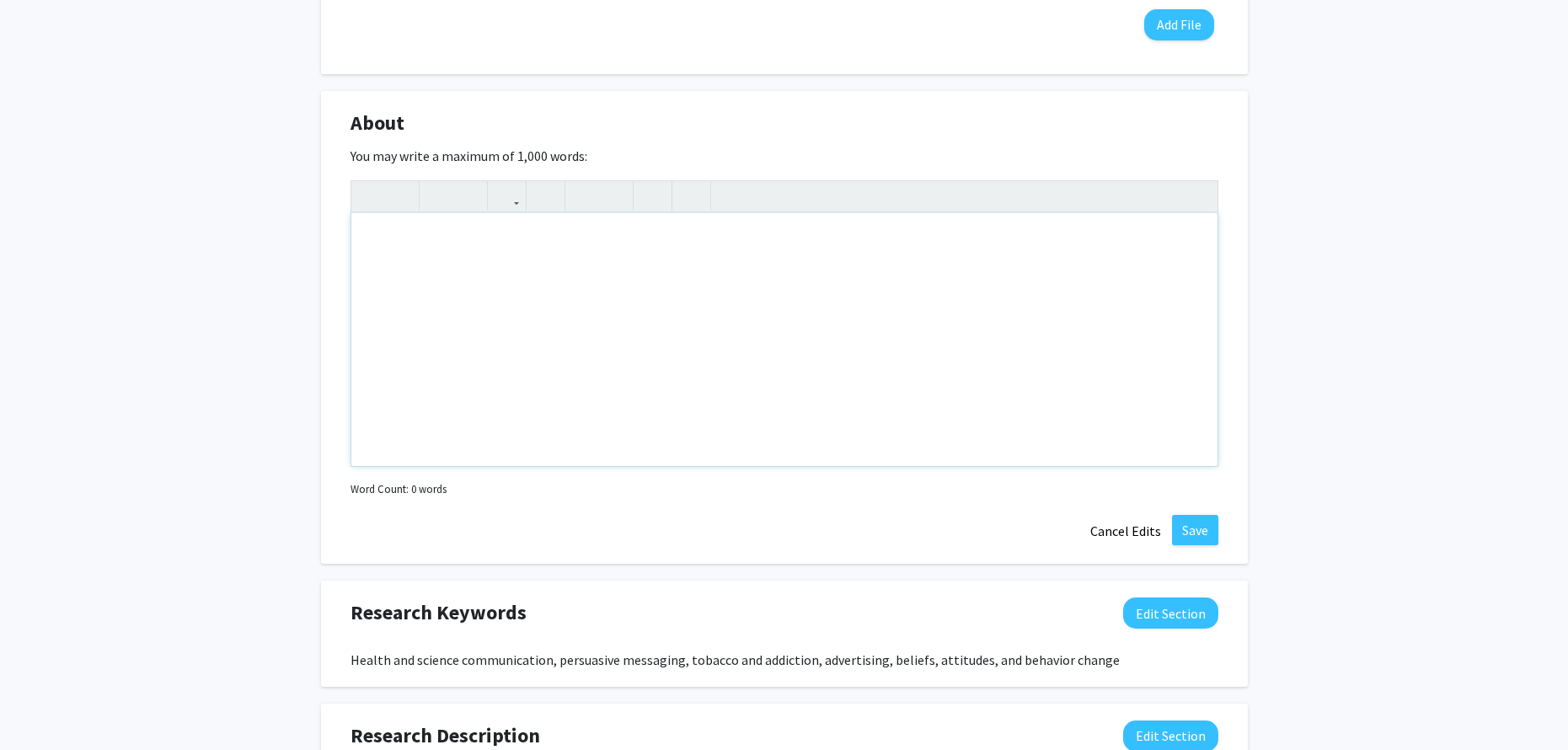
click at [566, 283] on div "Note to users with screen readers: Please deactivate our accessibility plugin f…" at bounding box center [784, 340] width 866 height 253
paste div "Note to users with screen readers: Please deactivate our accessibility plugin f…"
type textarea "<p>[PERSON_NAME] is an assistant professor of strategic communication and scien…"
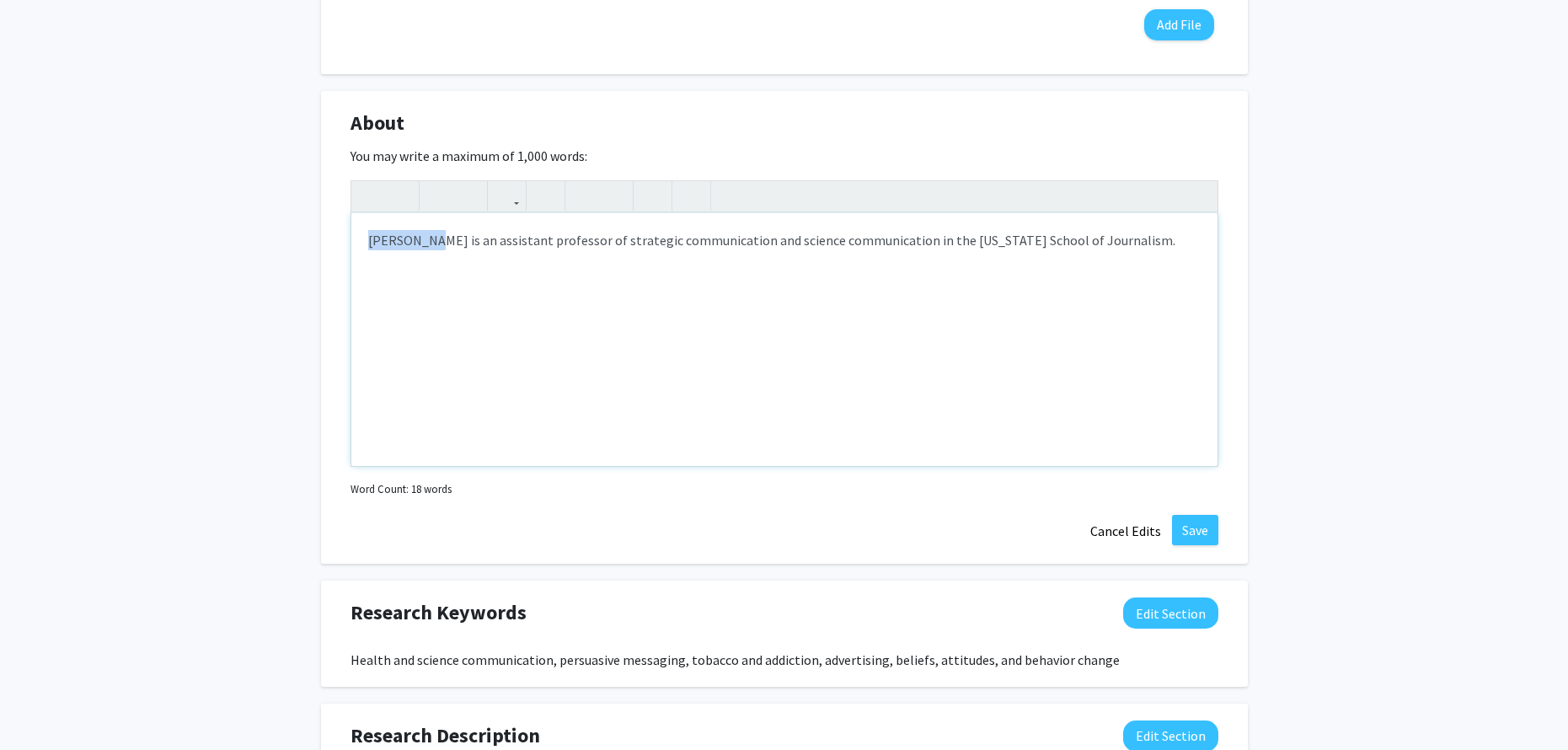
drag, startPoint x: 420, startPoint y: 241, endPoint x: 342, endPoint y: 235, distance: 78.2
click at [342, 235] on div "About Edit Section You may write a maximum of 1,000 words: <p>[PERSON_NAME] is …" at bounding box center [784, 328] width 927 height 474
click at [433, 241] on p "I am an is an assistant professor of strategic communication and science commun…" at bounding box center [784, 241] width 832 height 21
click at [1060, 246] on p "I am an assistant professor of strategic communication and science communicatio…" at bounding box center [784, 241] width 832 height 21
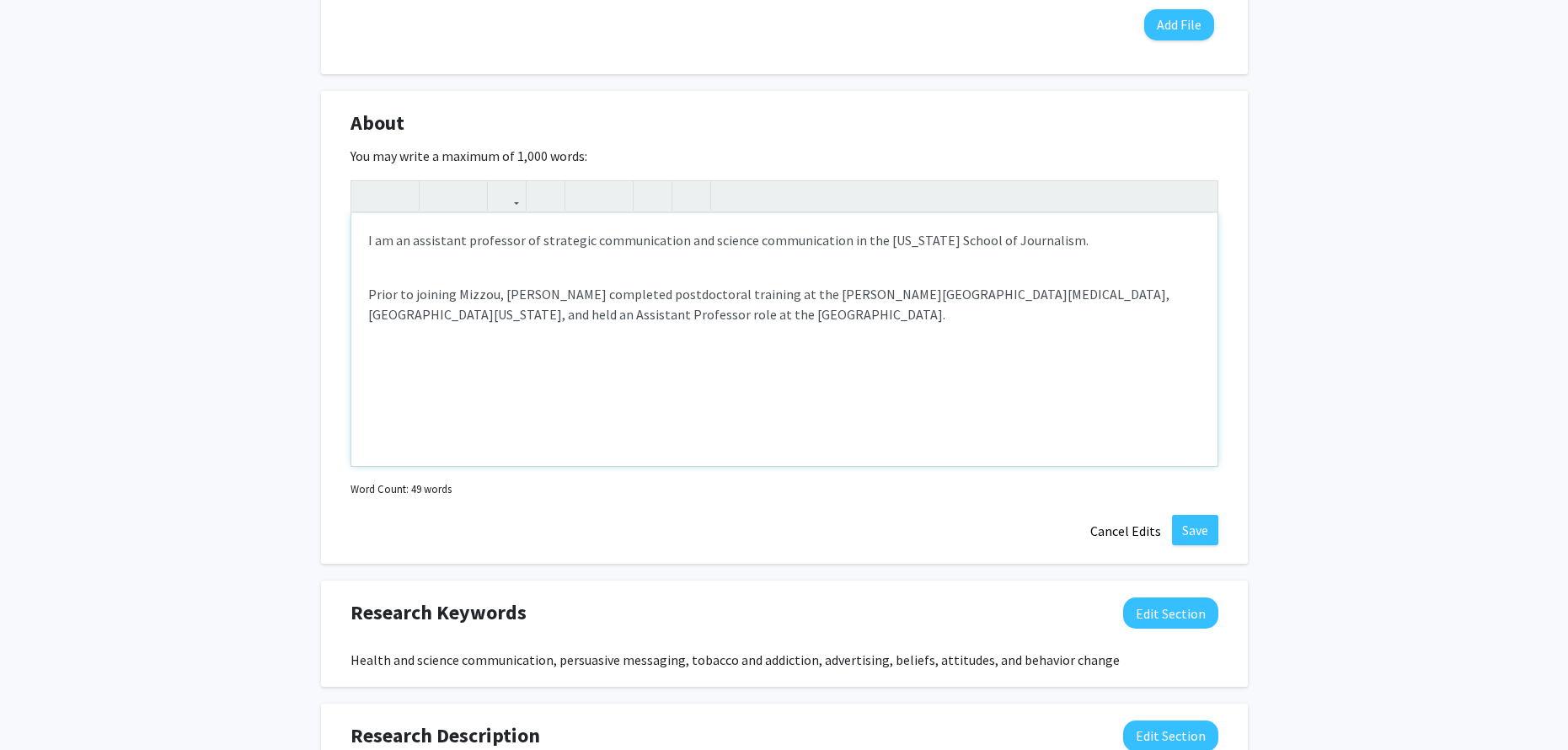
click at [693, 264] on div "I am an assistant professor of strategic communication and science communicatio…" at bounding box center [784, 340] width 866 height 253
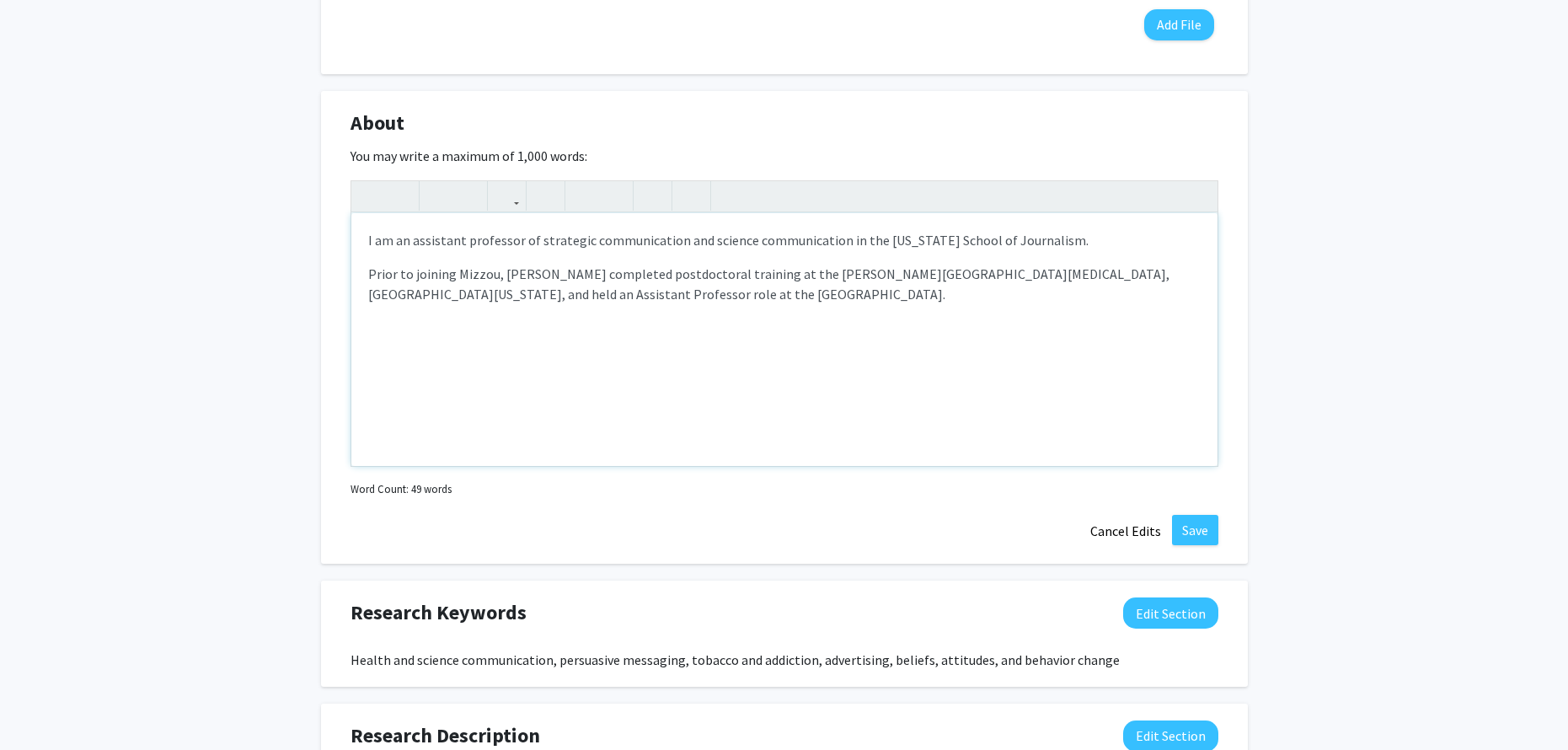
click at [539, 271] on p "Prior to joining Mizzou, [PERSON_NAME] completed postdoctoral training at the […" at bounding box center [784, 284] width 832 height 40
type textarea "<p>I am an assistant professor of strategic communication and science communica…"
click at [608, 388] on div "I am an assistant professor of strategic communication and science communicatio…" at bounding box center [784, 340] width 866 height 253
click at [1194, 526] on button "Save" at bounding box center [1195, 530] width 47 height 31
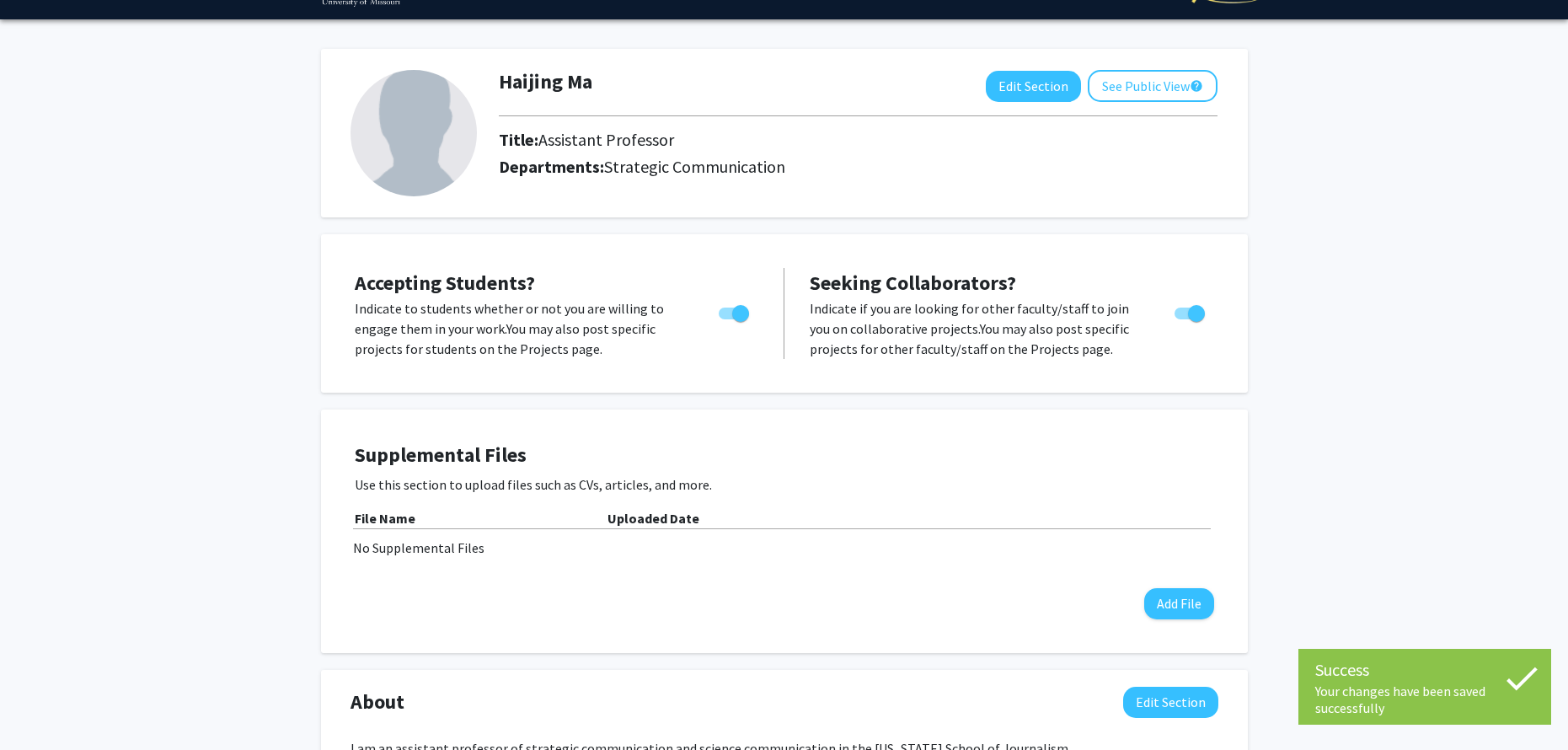
scroll to position [0, 0]
